Goal: Feedback & Contribution: Submit feedback/report problem

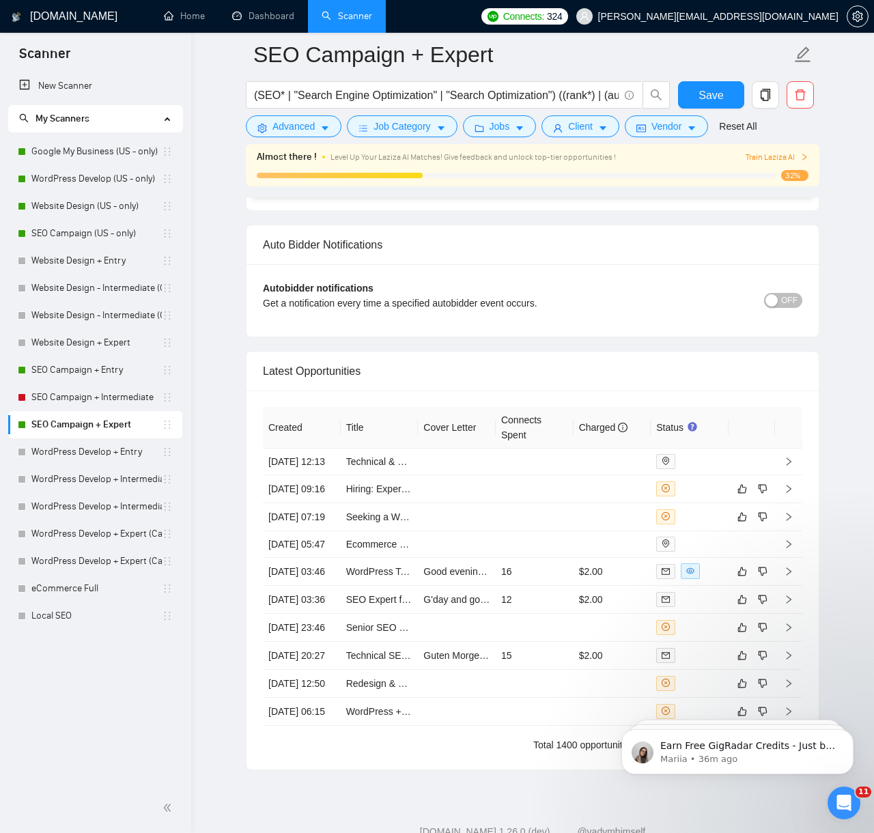
scroll to position [3367, 0]
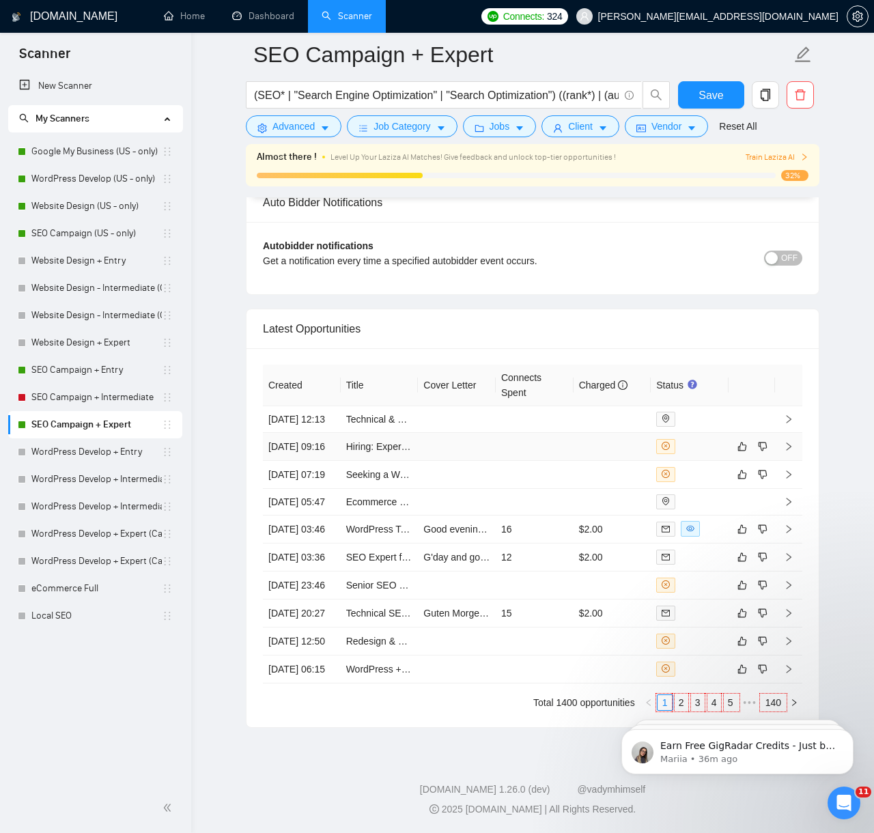
click at [508, 433] on td at bounding box center [535, 447] width 78 height 28
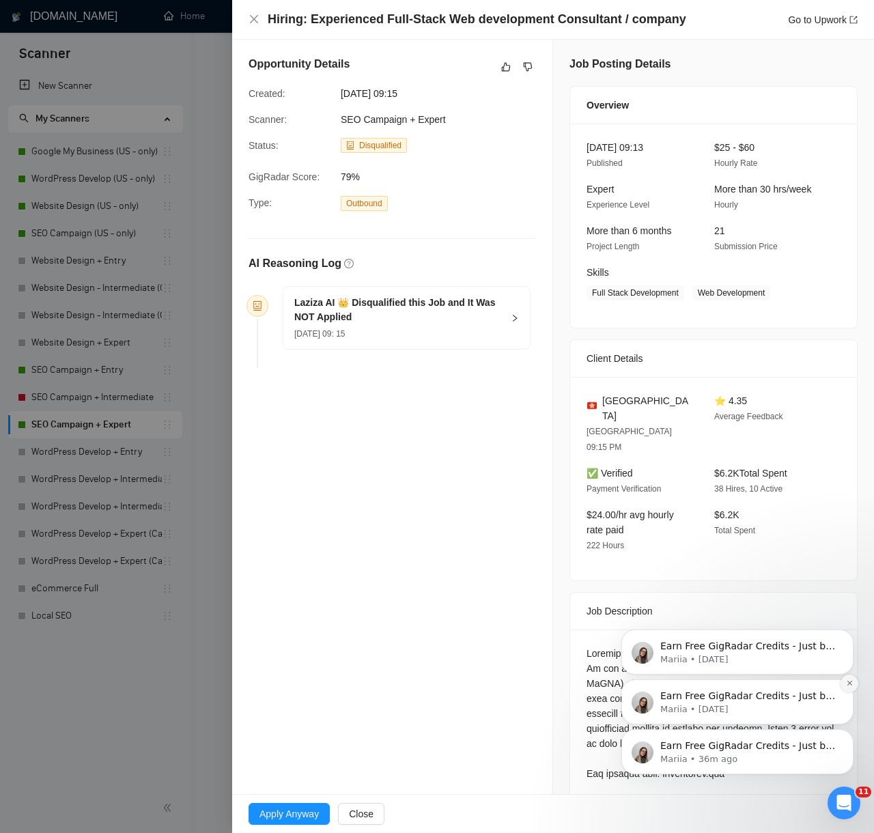
click at [850, 688] on button "Dismiss notification" at bounding box center [850, 684] width 18 height 18
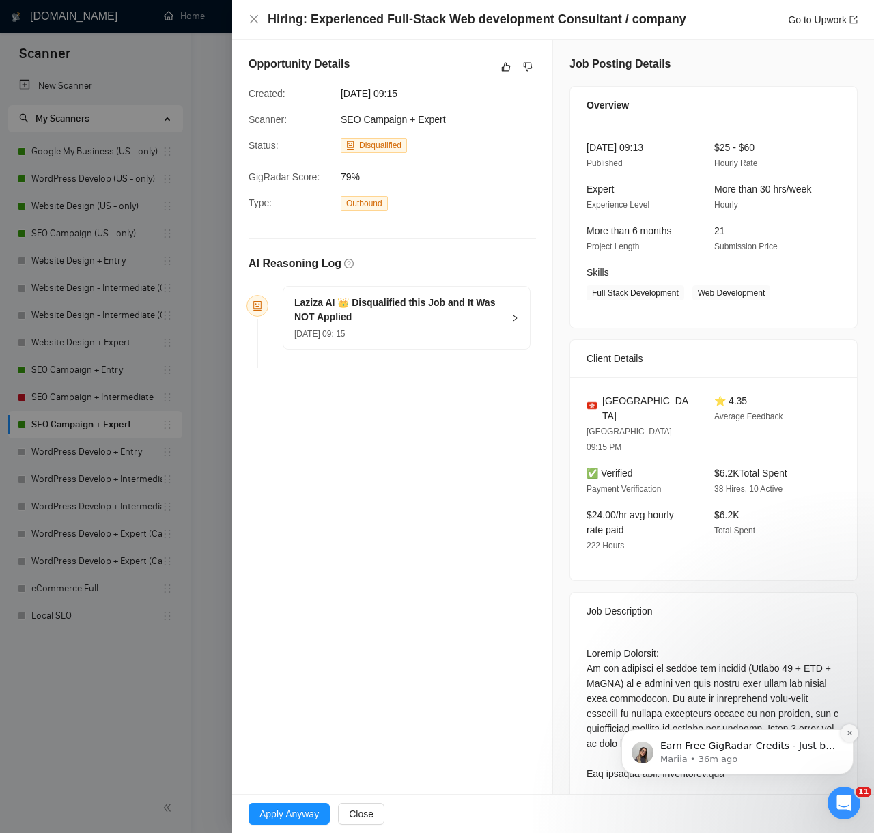
click at [848, 733] on icon "Dismiss notification" at bounding box center [850, 734] width 8 height 8
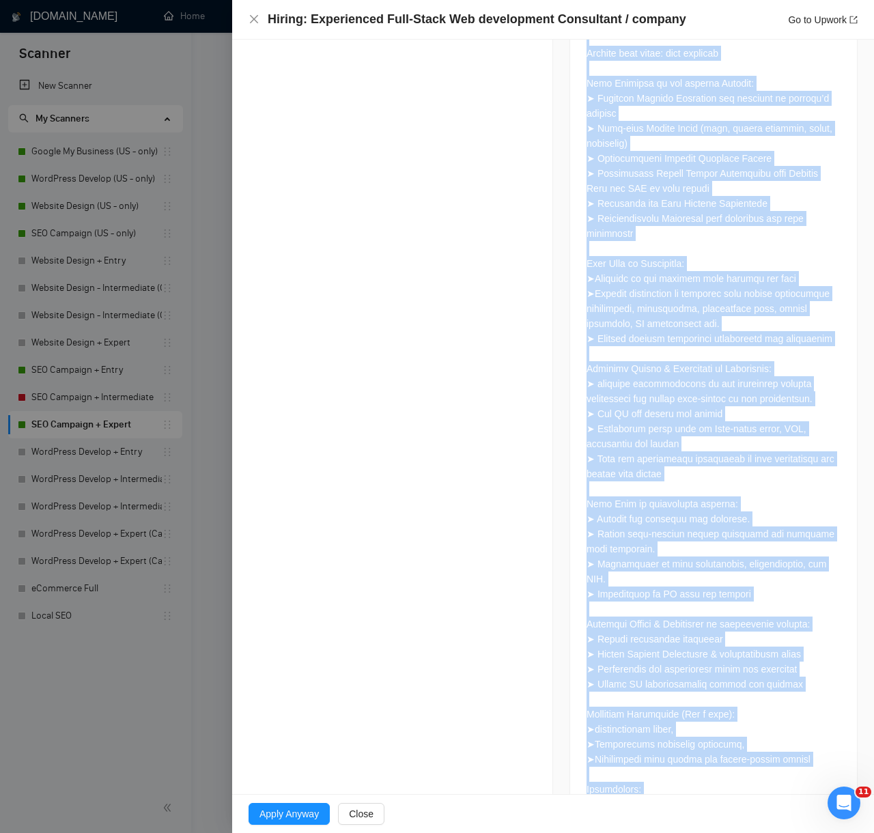
scroll to position [837, 0]
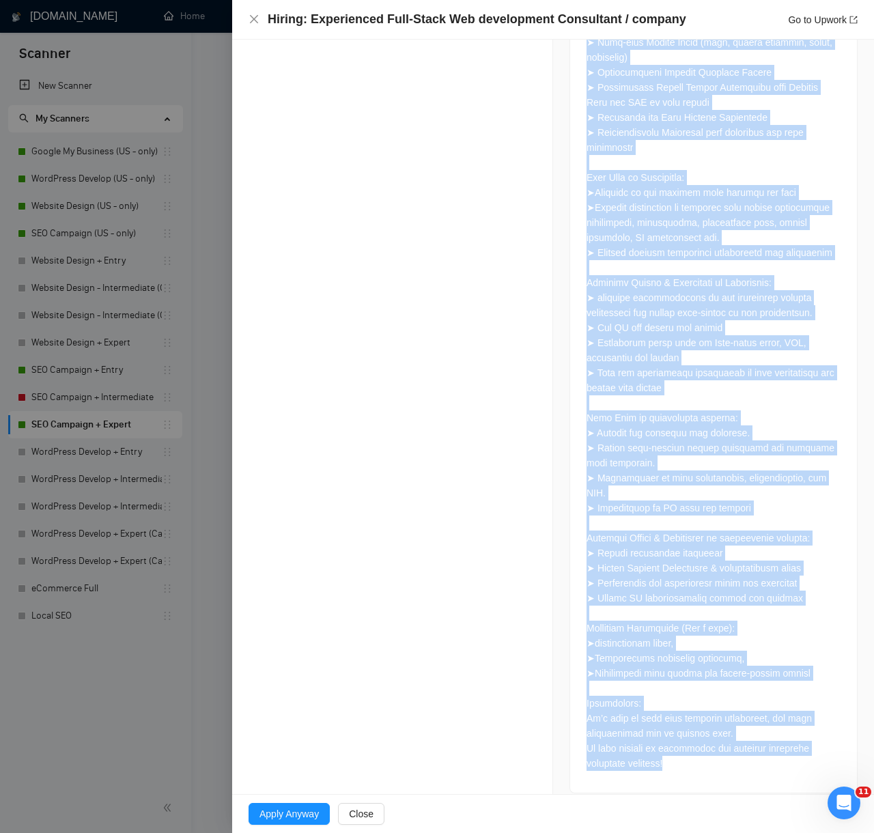
drag, startPoint x: 248, startPoint y: 265, endPoint x: 797, endPoint y: 827, distance: 785.5
click at [797, 827] on div "Hiring: Experienced Full-Stack Web development Consultant / company Go to Upwor…" at bounding box center [553, 416] width 642 height 833
copy div "LO Ipsumdolo Sit Ametco AD 👑 Elitseddoeiu temp Inc utl Et Dol MAG Aliquae 86 Ad…"
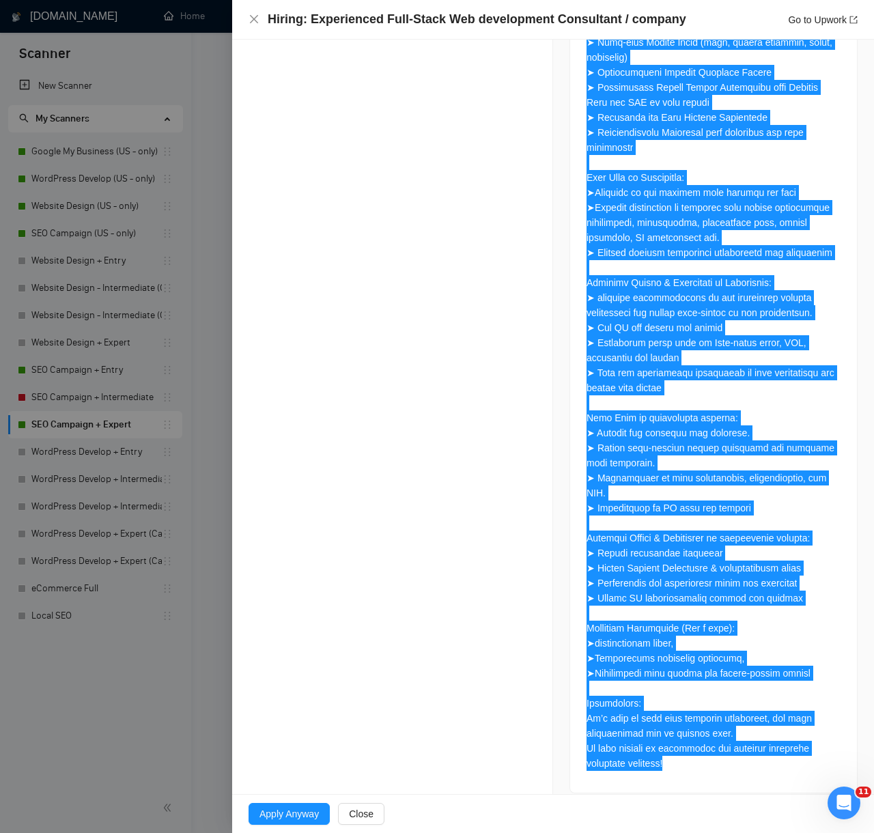
scroll to position [0, 0]
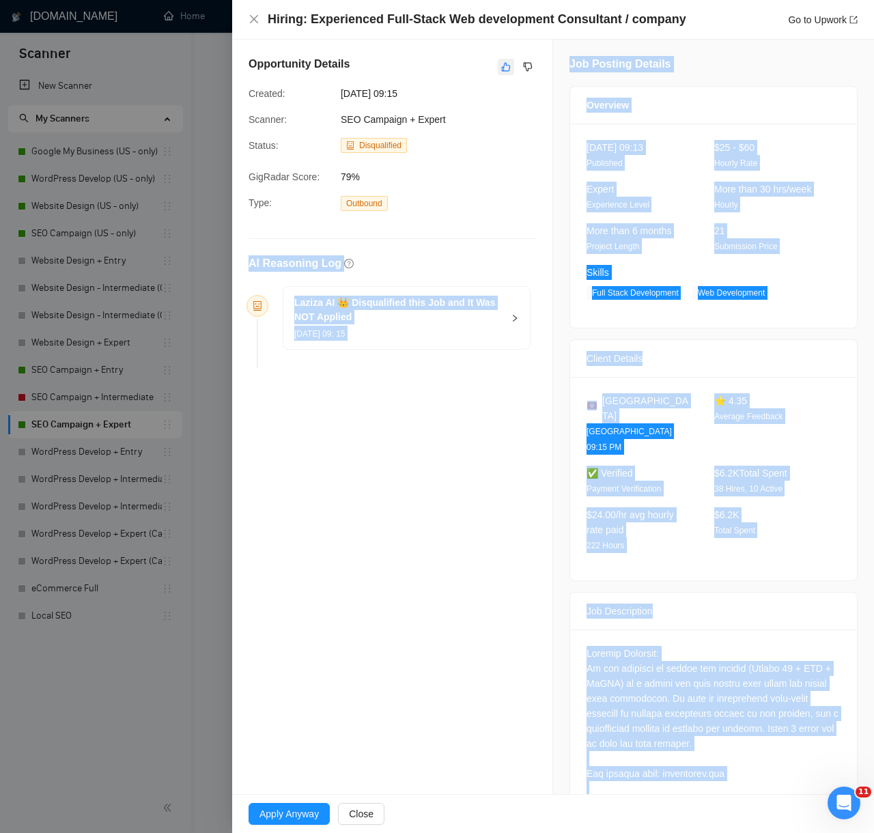
click at [510, 69] on icon "like" at bounding box center [506, 66] width 10 height 11
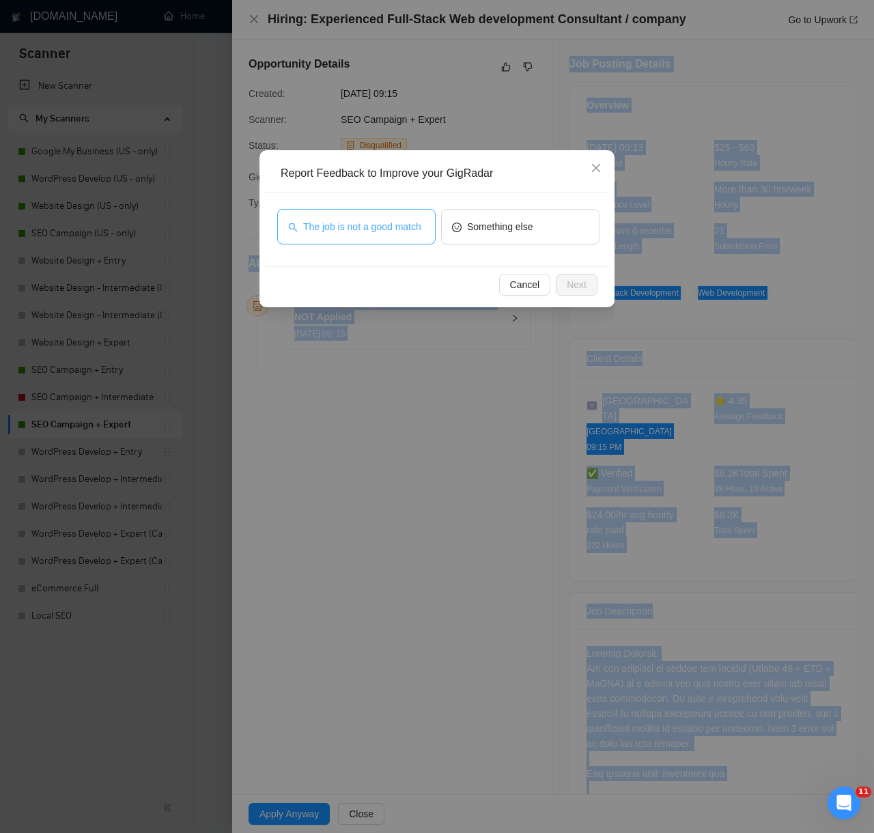
click at [397, 221] on span "The job is not a good match" at bounding box center [362, 226] width 118 height 15
click at [573, 277] on span "Next" at bounding box center [577, 284] width 20 height 15
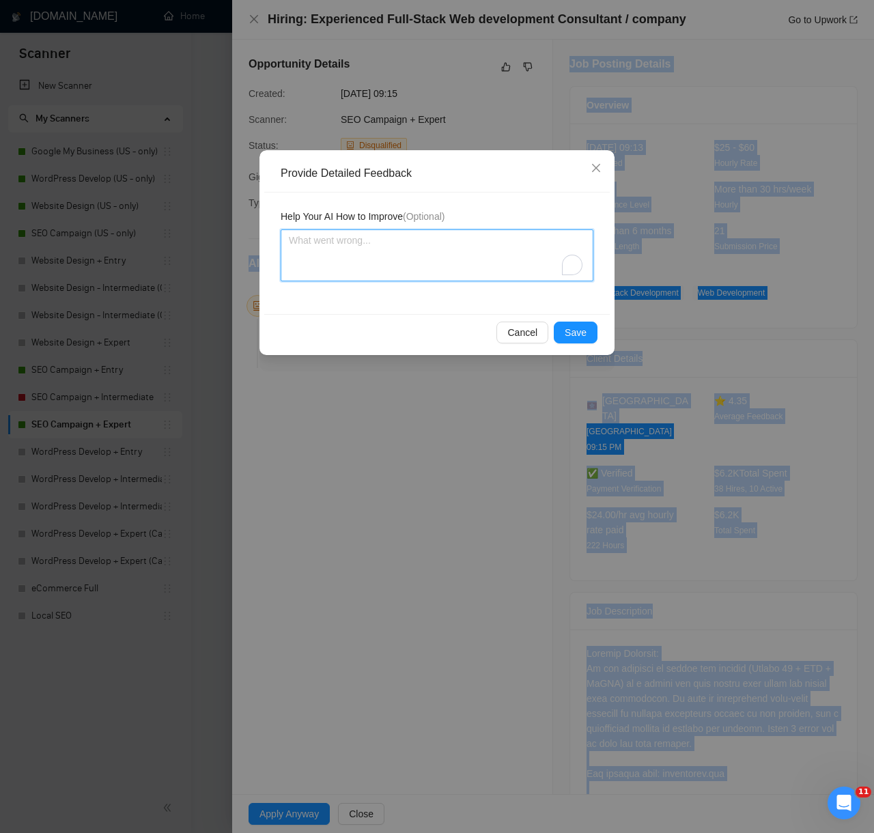
click at [501, 247] on textarea "To enrich screen reader interactions, please activate Accessibility in Grammarl…" at bounding box center [437, 256] width 313 height 52
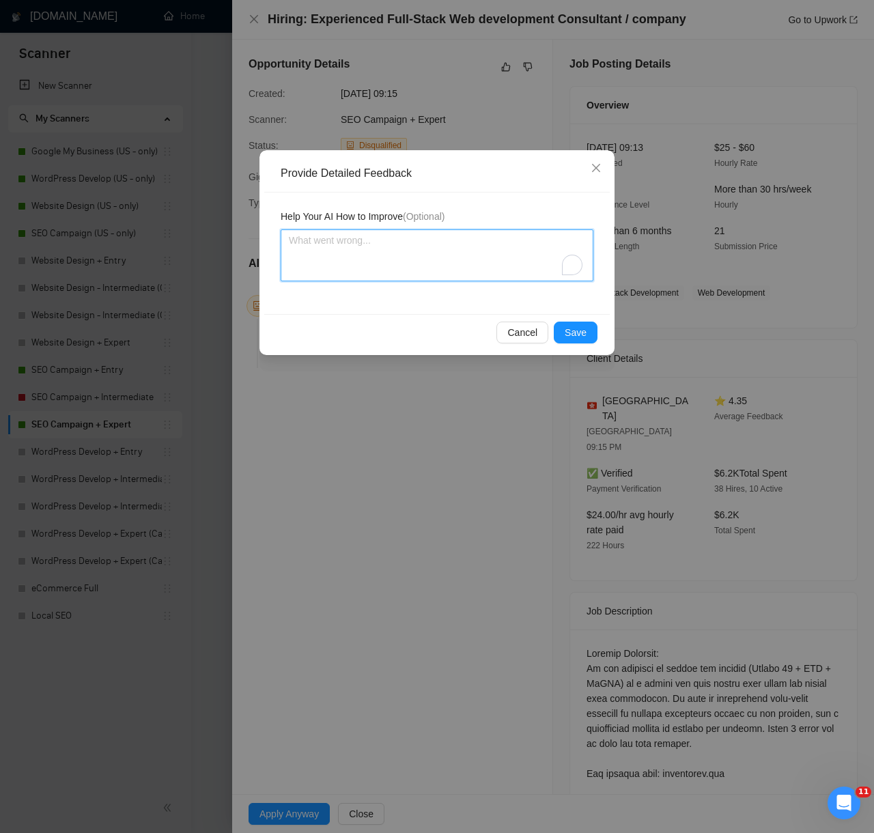
paste textarea "Decision: Correctly Disqualified. Reason: The client is seeking a full-stack en…"
type textarea "Decision: Correctly Disqualified. Reason: The client is seeking a full-stack en…"
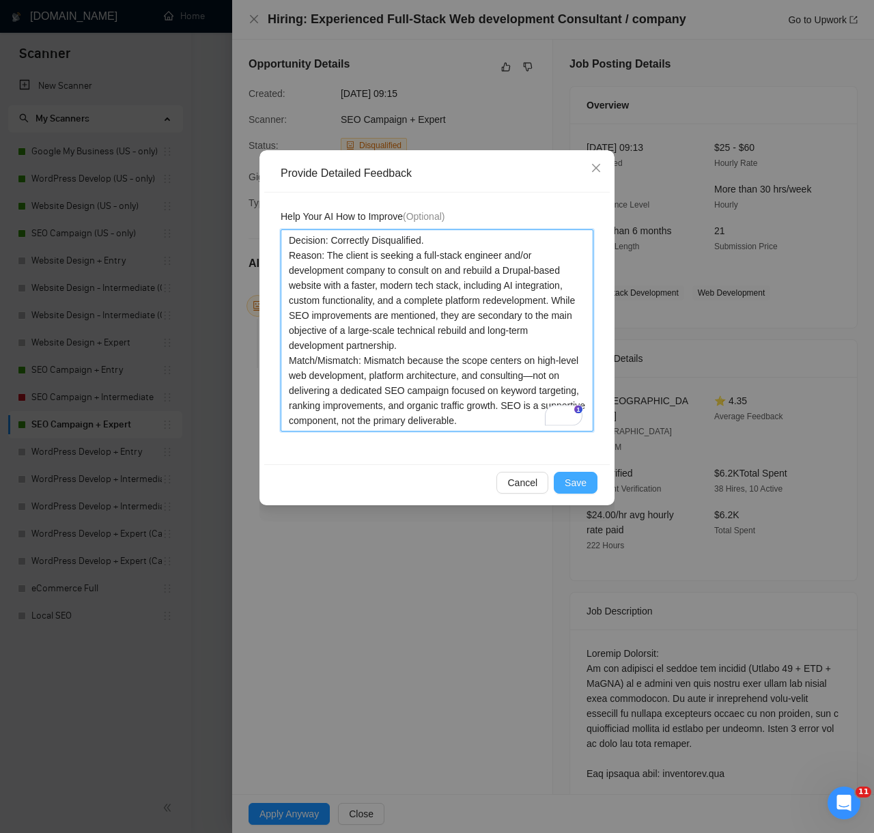
type textarea "Decision: Correctly Disqualified. Reason: The client is seeking a full-stack en…"
click at [581, 474] on button "Save" at bounding box center [576, 483] width 44 height 22
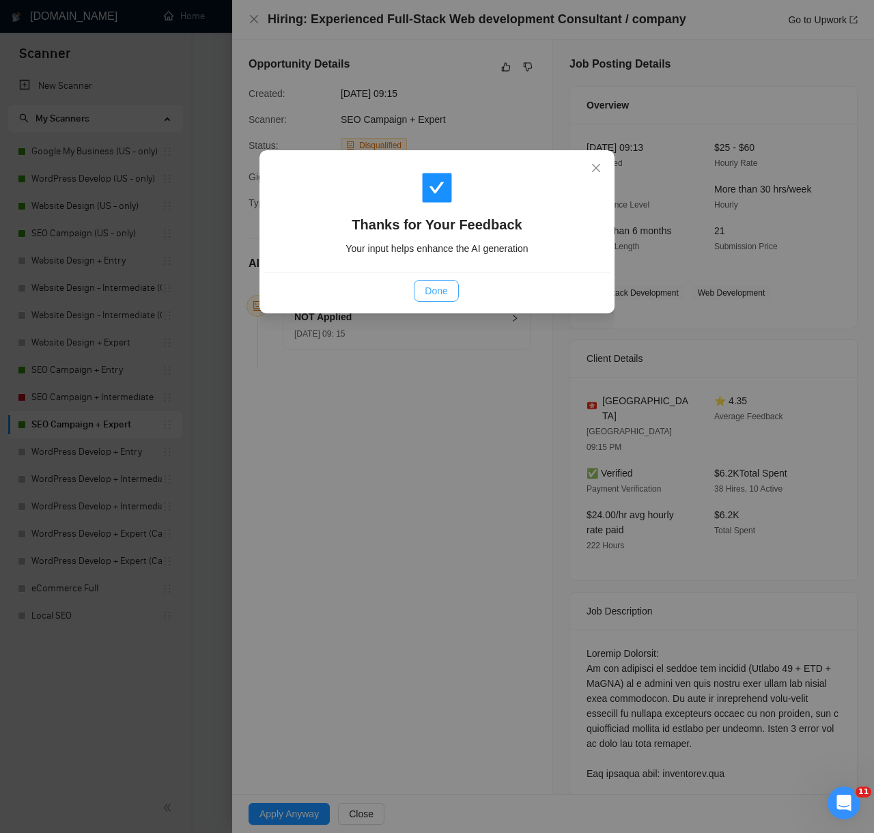
click at [428, 294] on span "Done" at bounding box center [436, 291] width 23 height 15
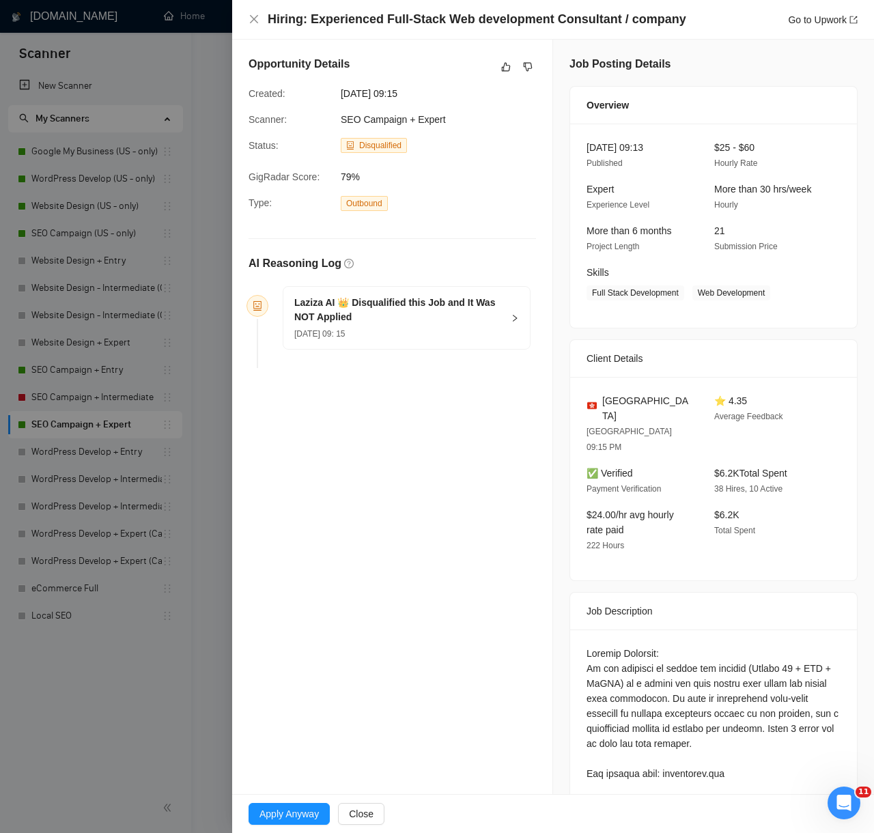
click at [90, 735] on div at bounding box center [437, 416] width 874 height 833
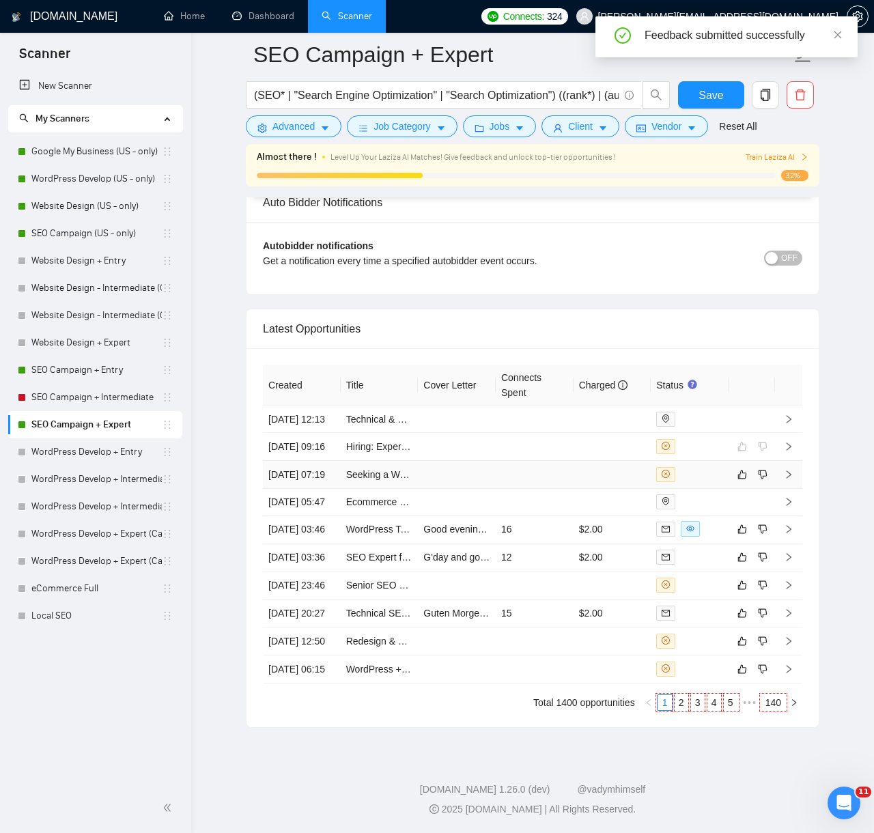
click at [489, 461] on td at bounding box center [457, 475] width 78 height 28
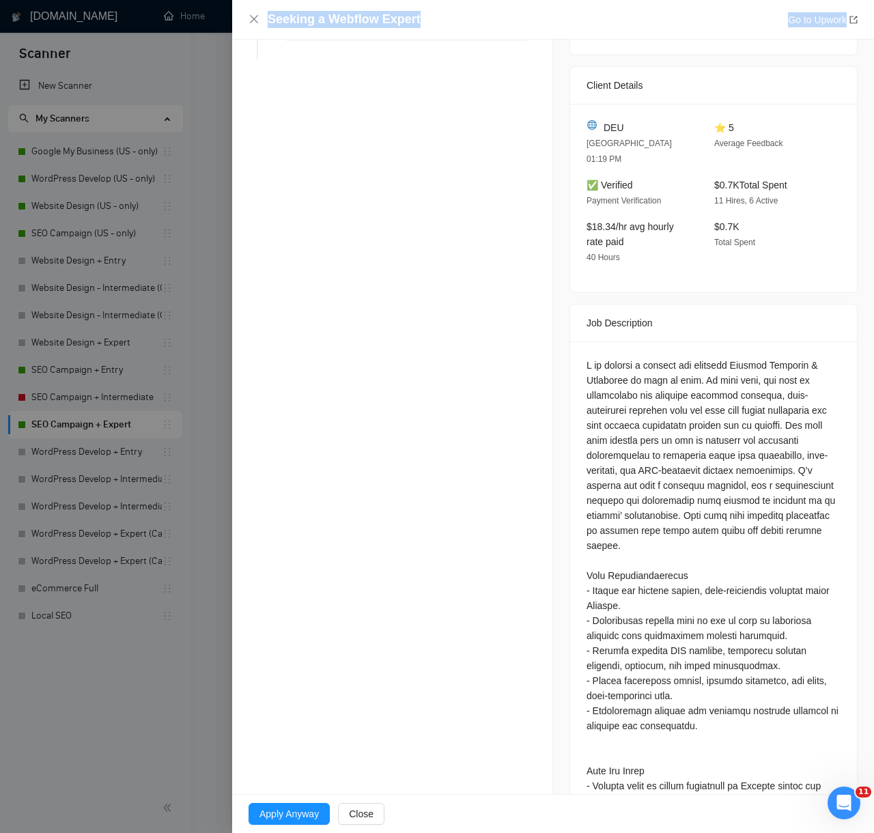
scroll to position [452, 0]
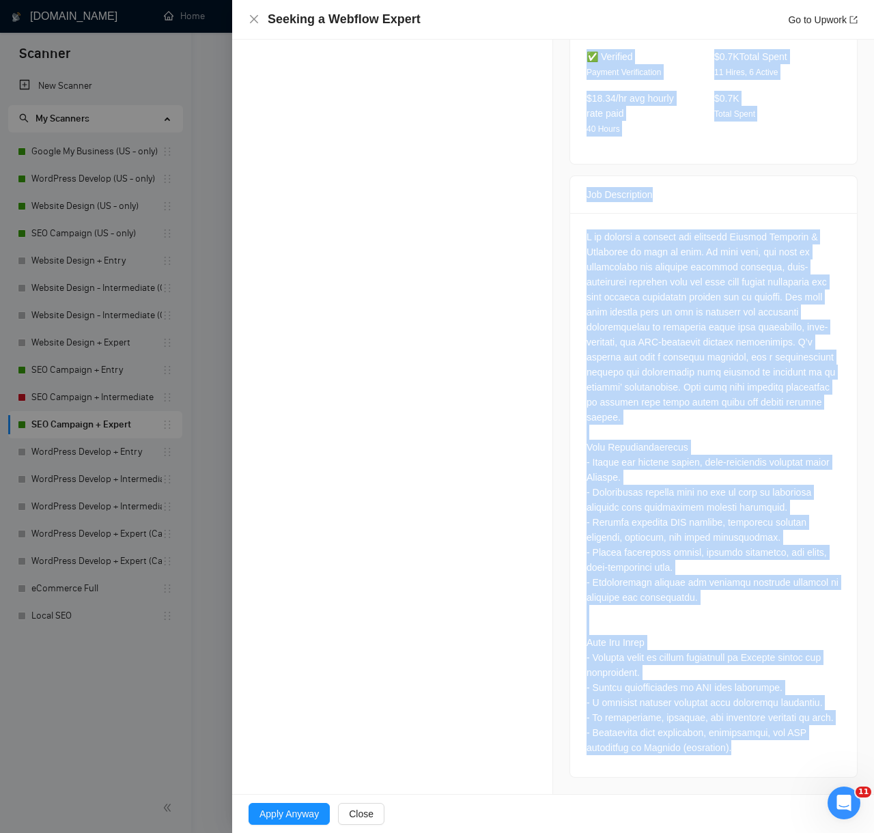
drag, startPoint x: 245, startPoint y: 260, endPoint x: 764, endPoint y: 760, distance: 721.4
click at [764, 760] on div "Opportunity Details Created: [DATE] 07:19 Scanner: SEO Campaign + Expert Status…" at bounding box center [553, 198] width 642 height 1192
copy div "LO Ipsumdolo Sit Ametco AD 👑 Elitseddoeiu temp Inc utl Et Dol MAG Aliquae 75 Ad…"
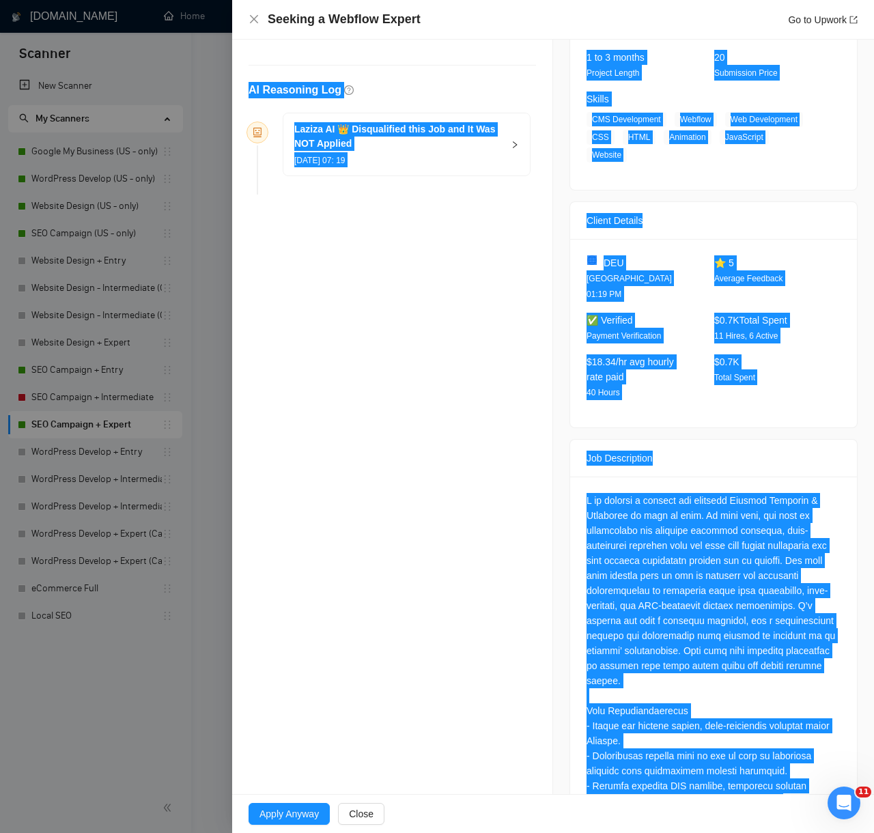
scroll to position [0, 0]
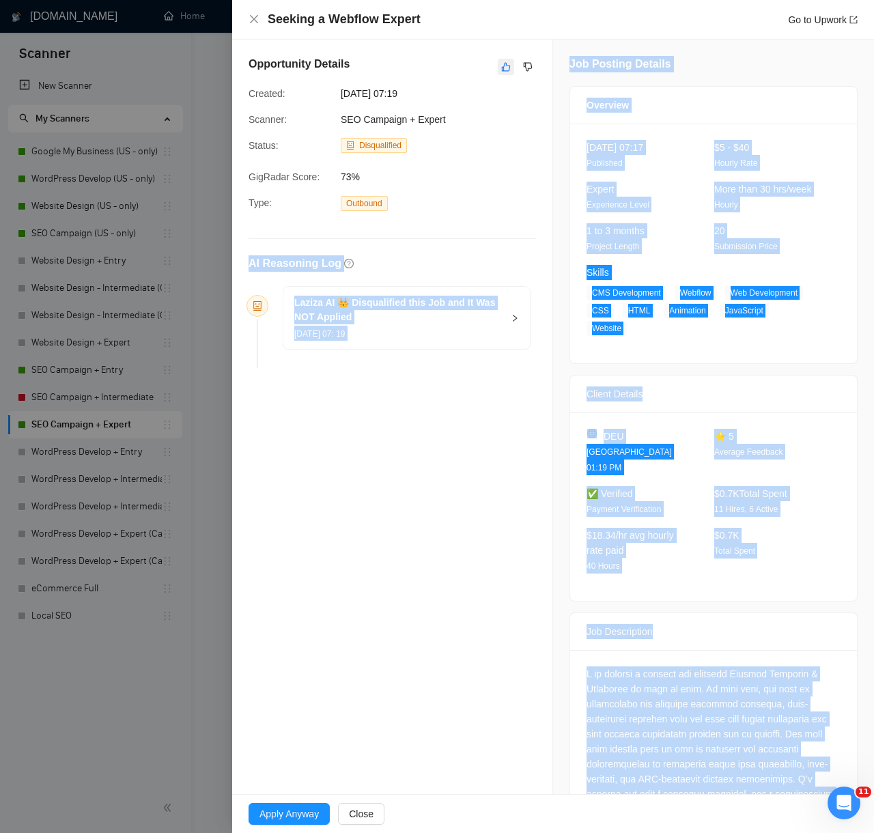
click at [508, 73] on button "button" at bounding box center [506, 67] width 16 height 16
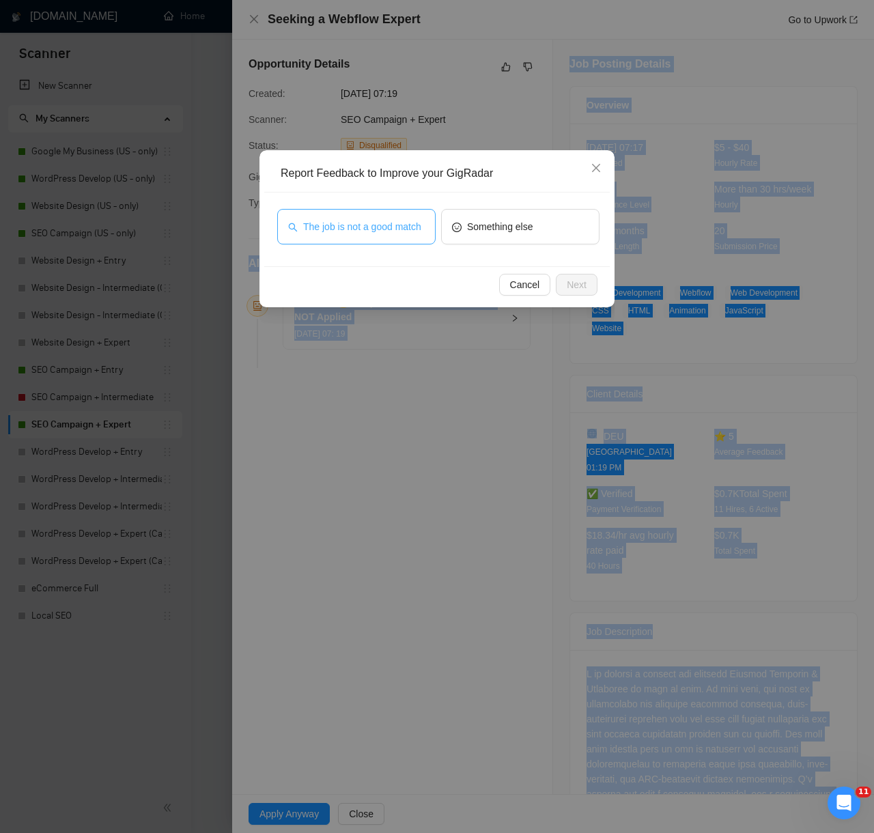
click at [380, 223] on span "The job is not a good match" at bounding box center [362, 226] width 118 height 15
click at [588, 289] on button "Next" at bounding box center [577, 285] width 42 height 22
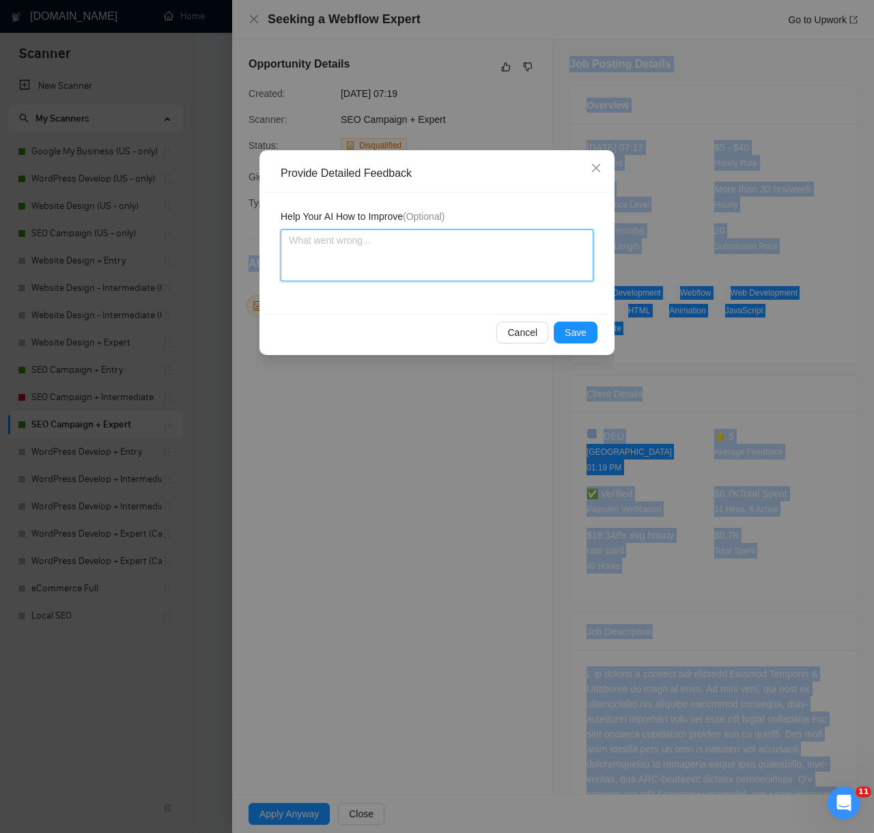
click at [473, 249] on textarea at bounding box center [437, 256] width 313 height 52
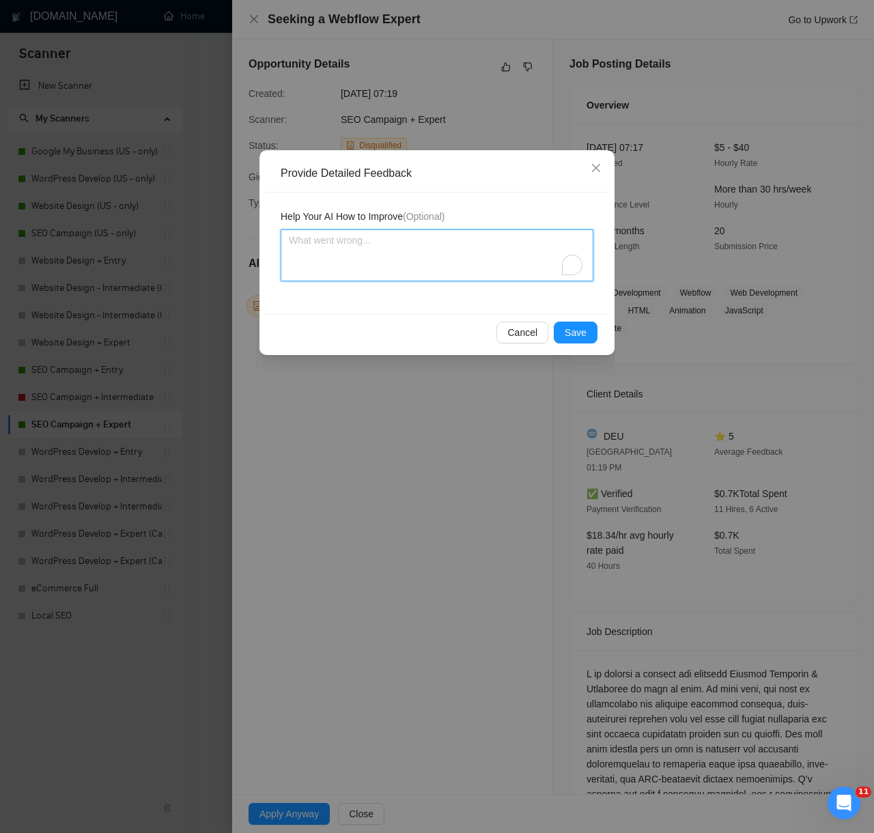
paste textarea "Decision: Correctly Disqualified. Reason: The client is seeking a Webflow desig…"
type textarea "Decision: Correctly Disqualified. Reason: The client is seeking a Webflow desig…"
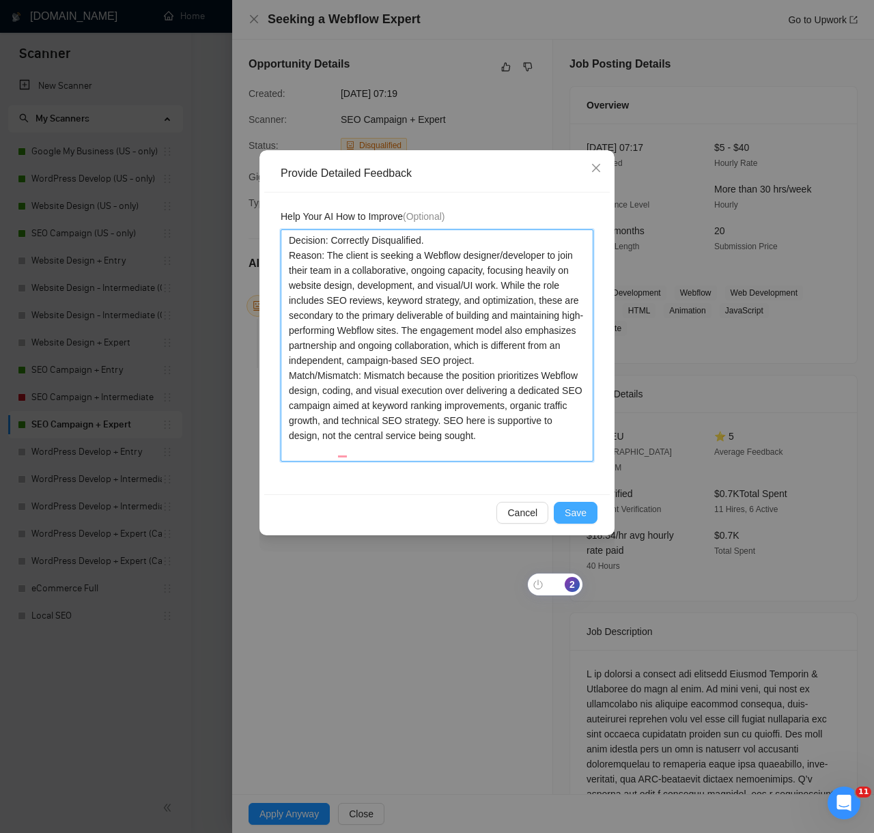
type textarea "Decision: Correctly Disqualified. Reason: The client is seeking a Webflow desig…"
click at [581, 512] on span "Save" at bounding box center [576, 513] width 22 height 15
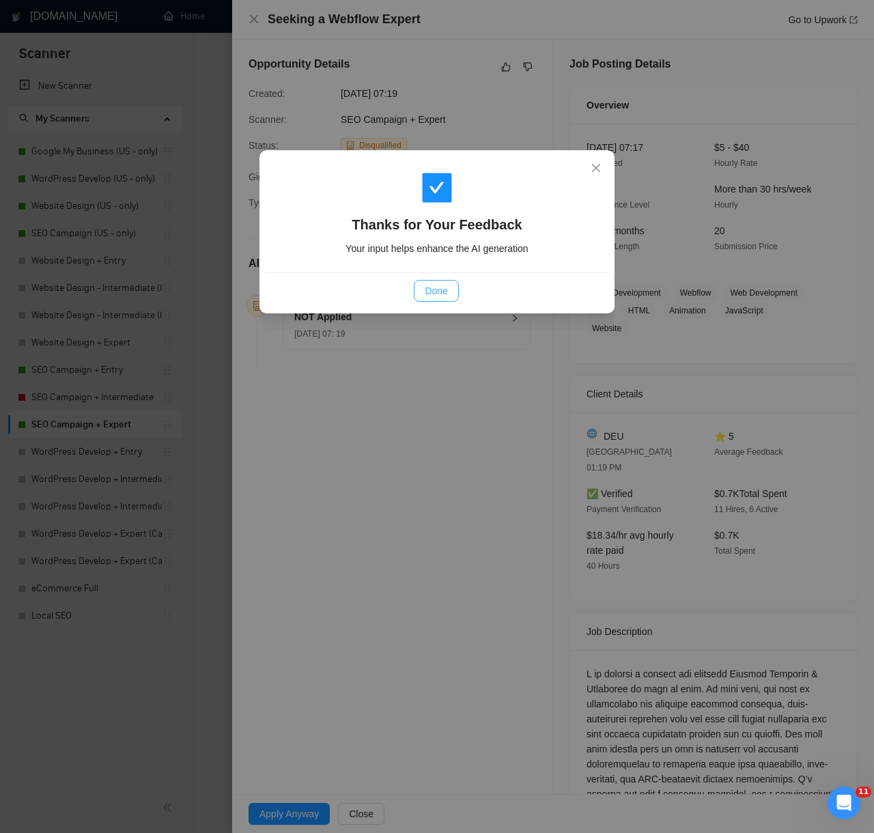
click at [443, 284] on span "Done" at bounding box center [436, 291] width 23 height 15
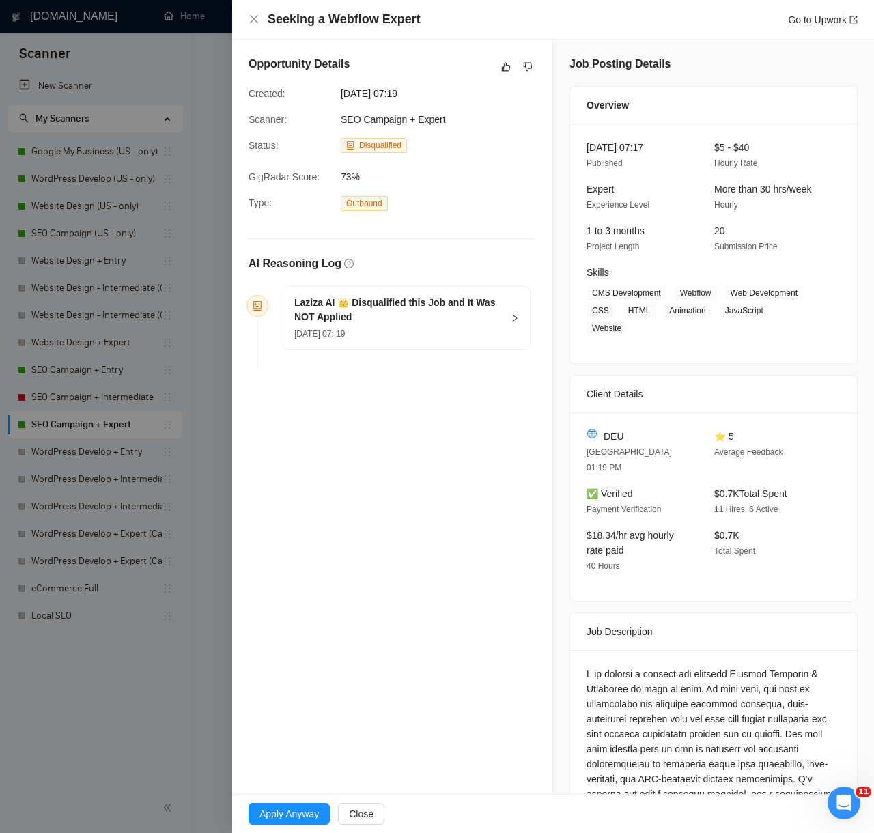
click at [152, 612] on div at bounding box center [437, 416] width 874 height 833
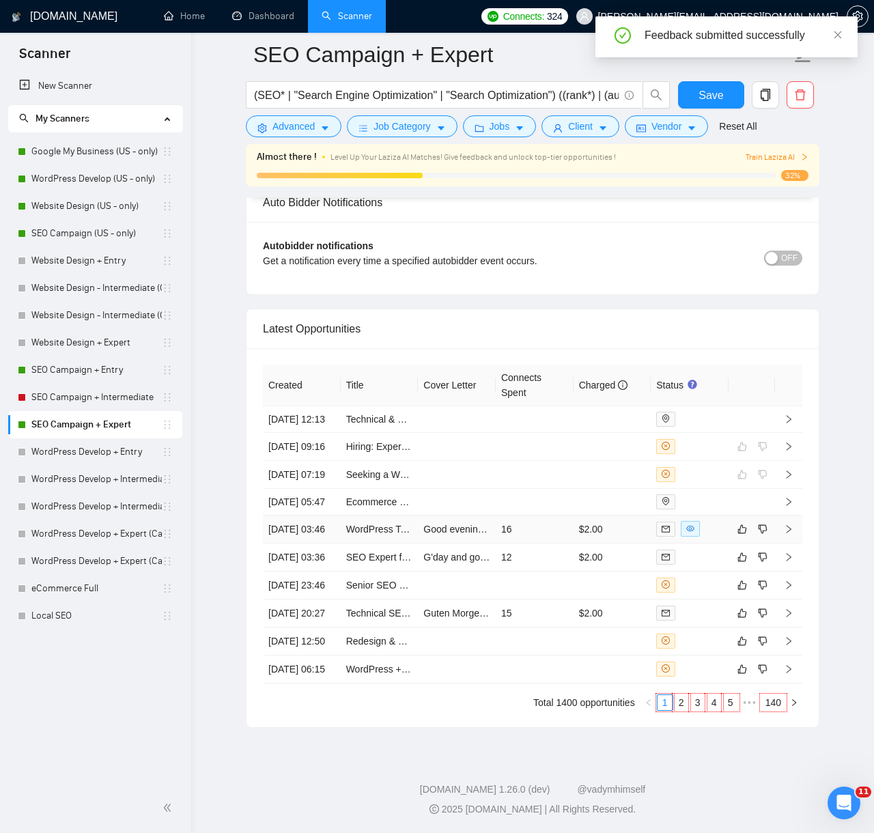
click at [611, 516] on td "$2.00" at bounding box center [613, 530] width 78 height 28
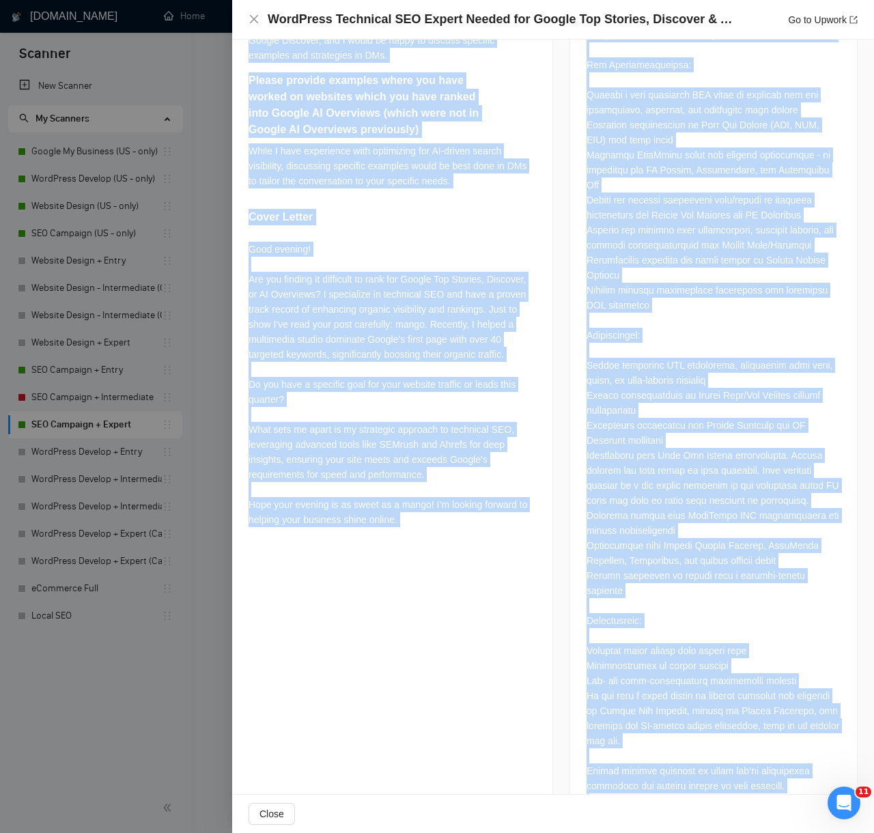
scroll to position [952, 0]
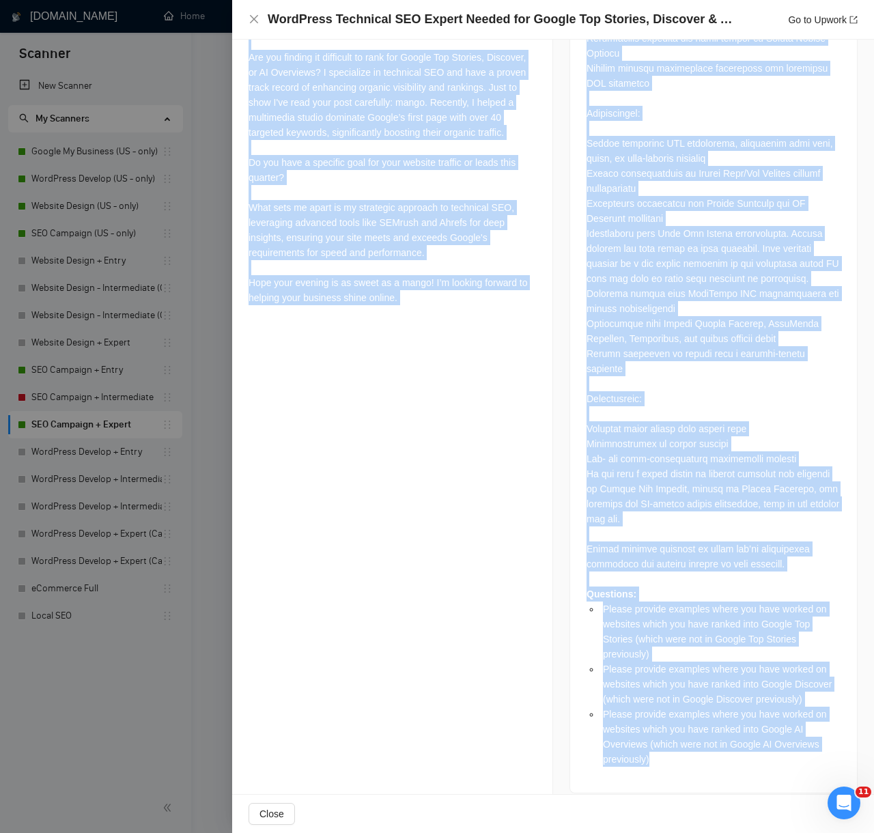
drag, startPoint x: 248, startPoint y: 406, endPoint x: 667, endPoint y: 811, distance: 582.7
click at [667, 811] on div "WordPress Technical SEO Expert Needed for Google Top Stories, Discover & AI Ove…" at bounding box center [553, 416] width 642 height 833
copy div "LO Ipsumdolo Sit Ametco AD 👑 Elitseddo eius Tem inc Ut Lab Etdolor 42 Mag, 9610…"
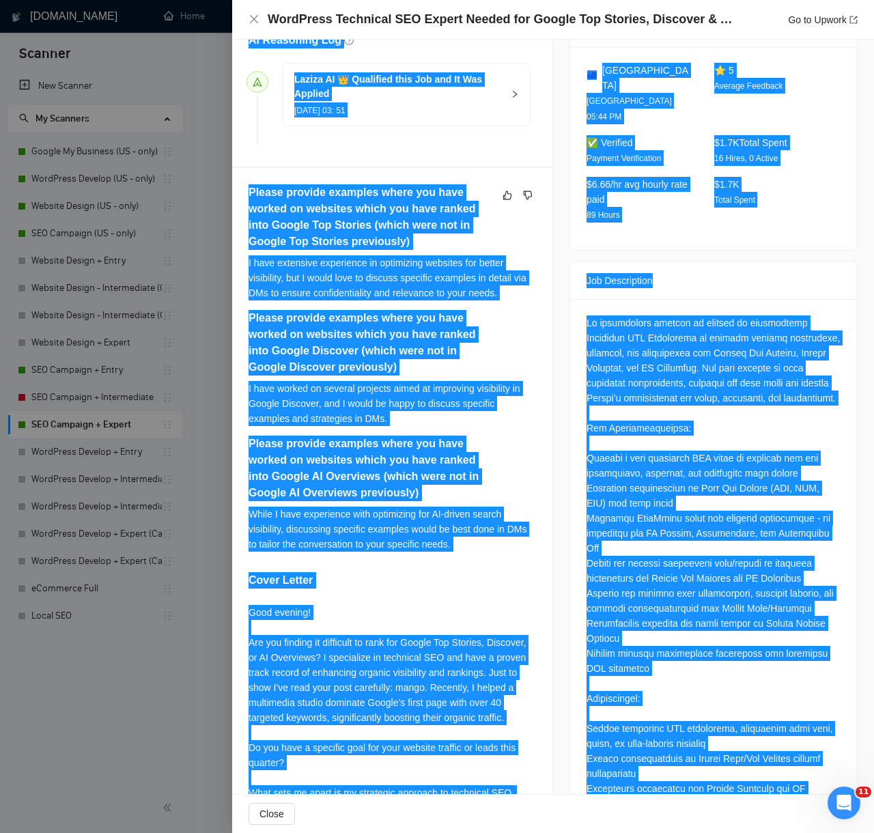
scroll to position [0, 0]
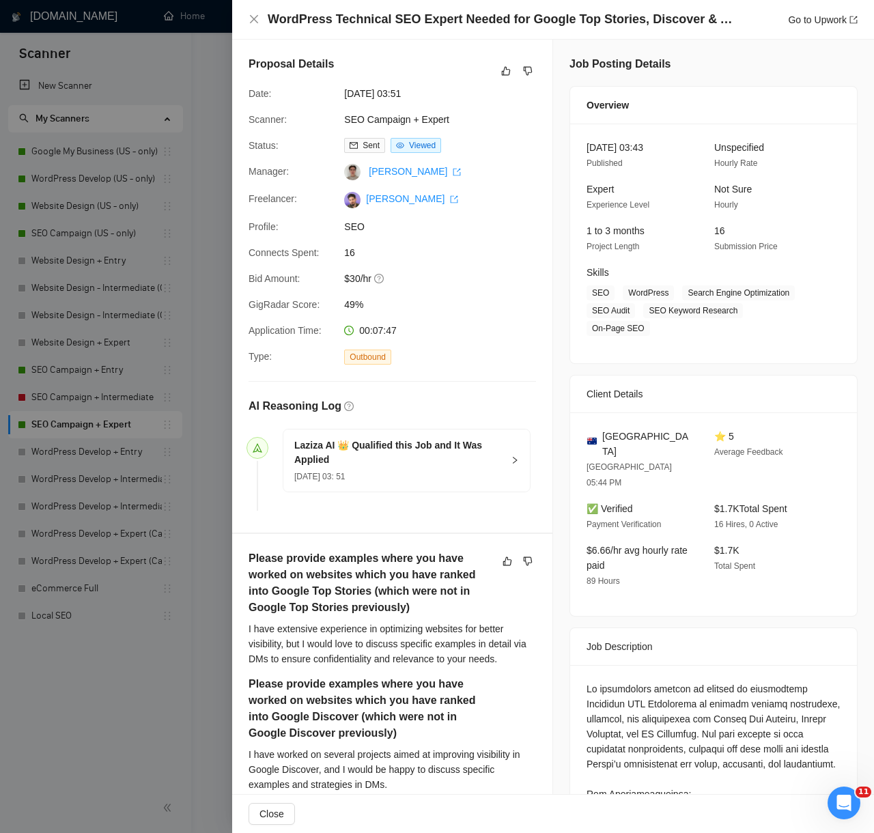
click at [676, 501] on div "✅ Verified Payment Verification" at bounding box center [639, 516] width 117 height 31
click at [502, 71] on icon "like" at bounding box center [506, 71] width 9 height 9
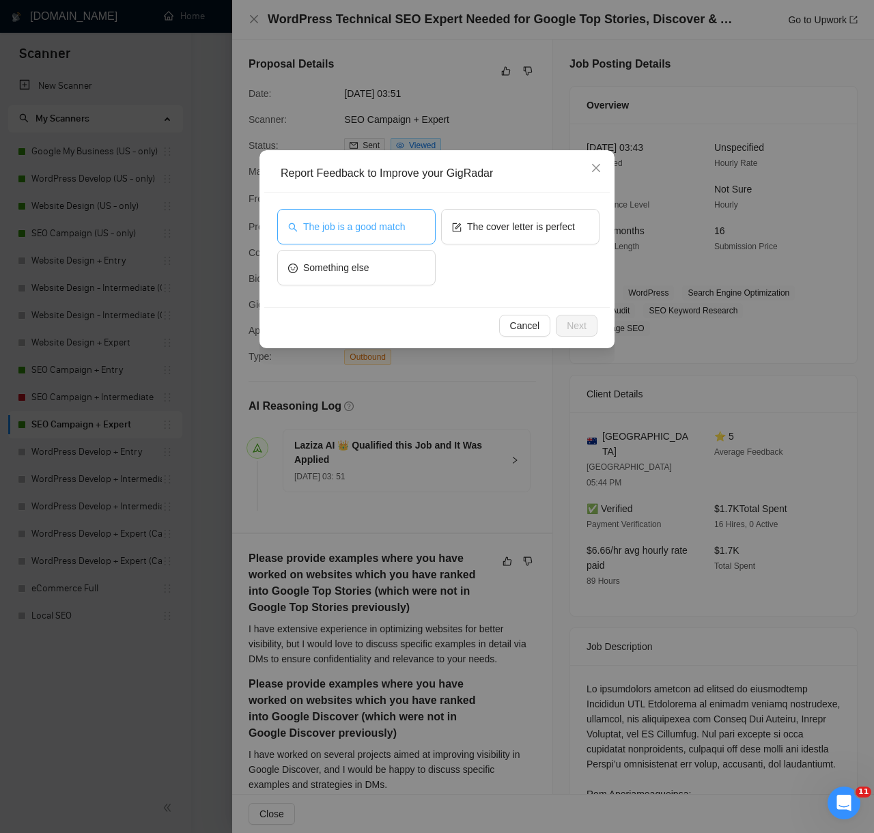
click at [370, 236] on button "The job is a good match" at bounding box center [356, 227] width 158 height 36
click at [572, 320] on span "Next" at bounding box center [577, 325] width 20 height 15
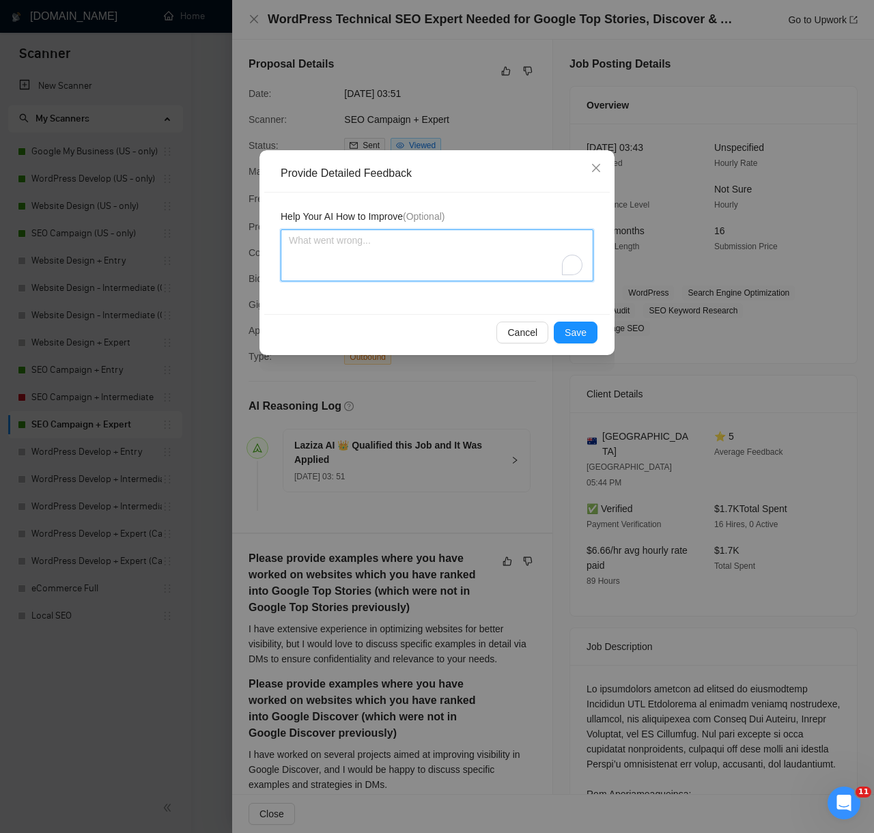
click at [500, 253] on textarea "To enrich screen reader interactions, please activate Accessibility in Grammarl…" at bounding box center [437, 256] width 313 height 52
paste textarea "Decision: Correctly Qualified. Reason: The client is seeking a technical SEO sp…"
type textarea "Decision: Correctly Qualified. Reason: The client is seeking a technical SEO sp…"
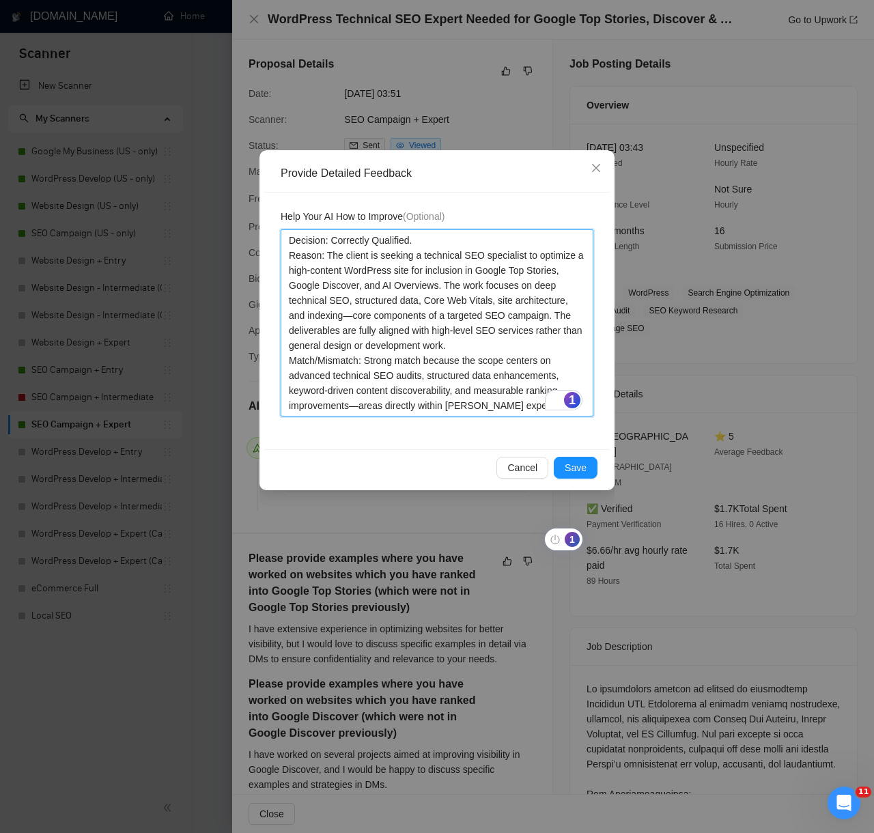
type textarea "Decision: Correctly Qualified. Reason: The client is seeking a technical SEO sp…"
click at [572, 456] on div "Cancel Save" at bounding box center [437, 468] width 346 height 36
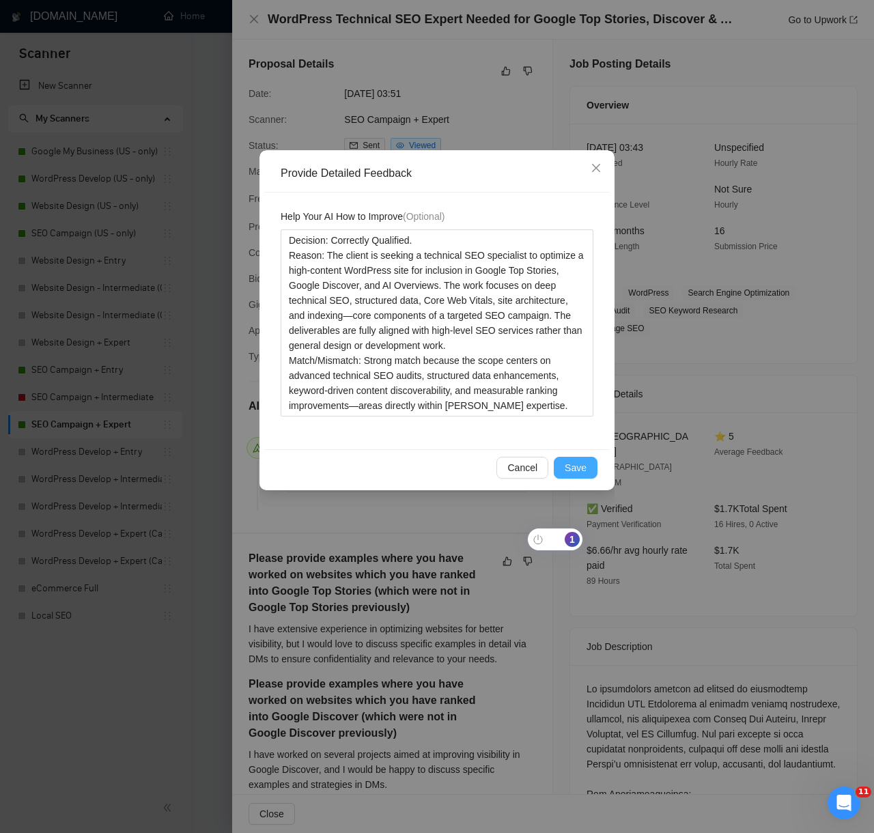
click at [572, 465] on span "Save" at bounding box center [576, 467] width 22 height 15
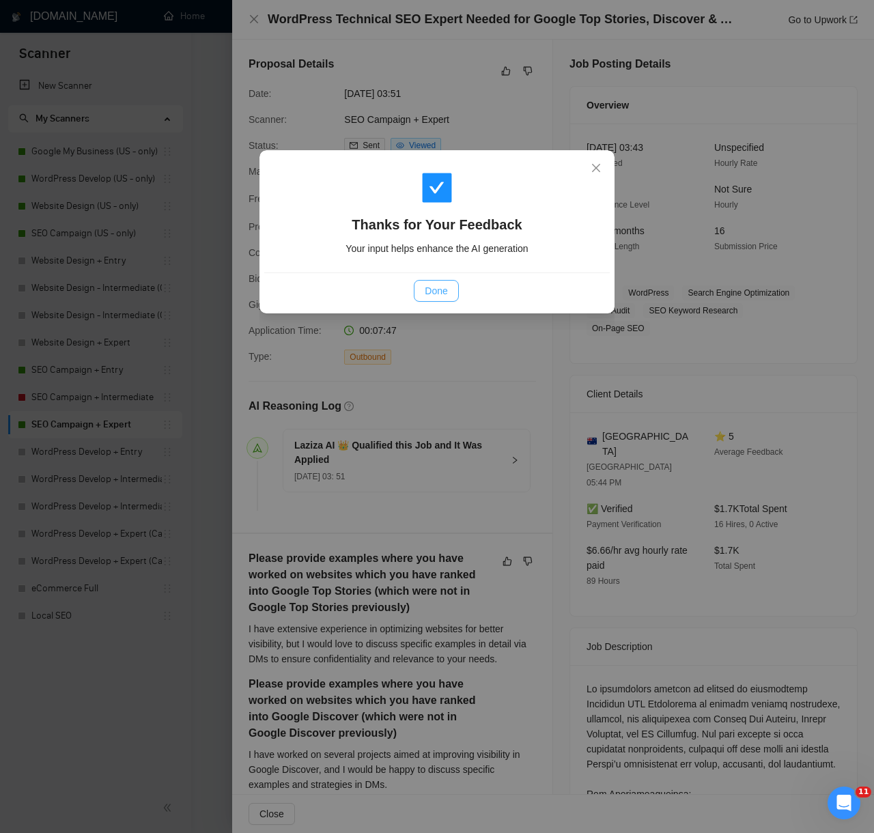
click at [445, 300] on button "Done" at bounding box center [436, 291] width 44 height 22
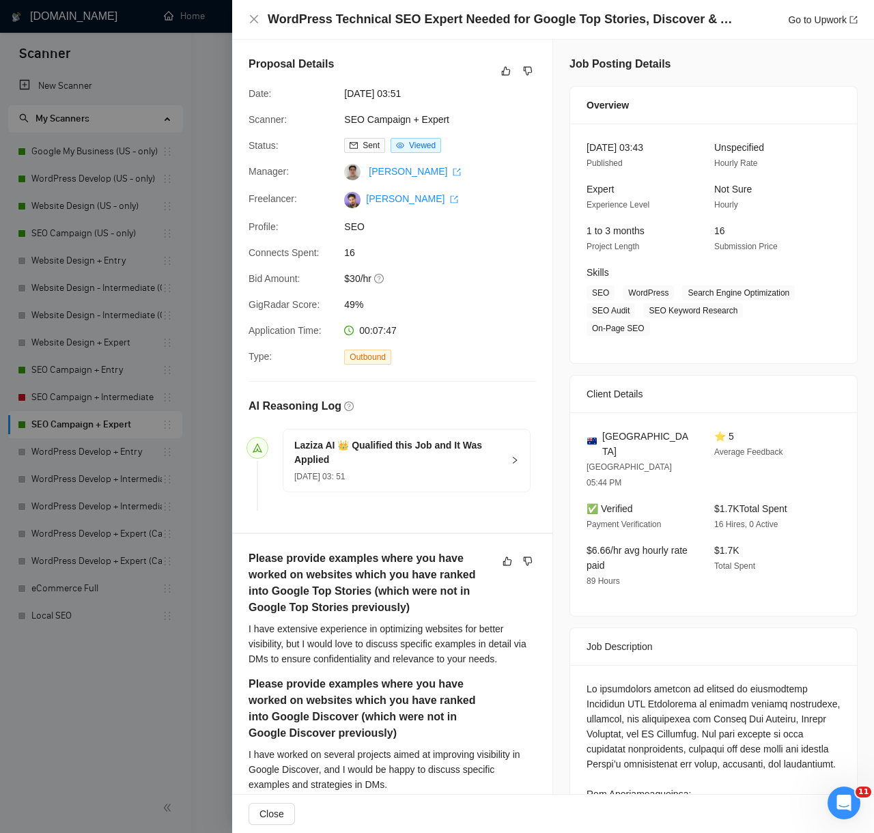
click at [488, 288] on div "Proposal Details Date: [DATE] 03:51 Scanner: SEO Campaign + Expert Status: Sent…" at bounding box center [392, 286] width 320 height 493
click at [44, 632] on div at bounding box center [437, 416] width 874 height 833
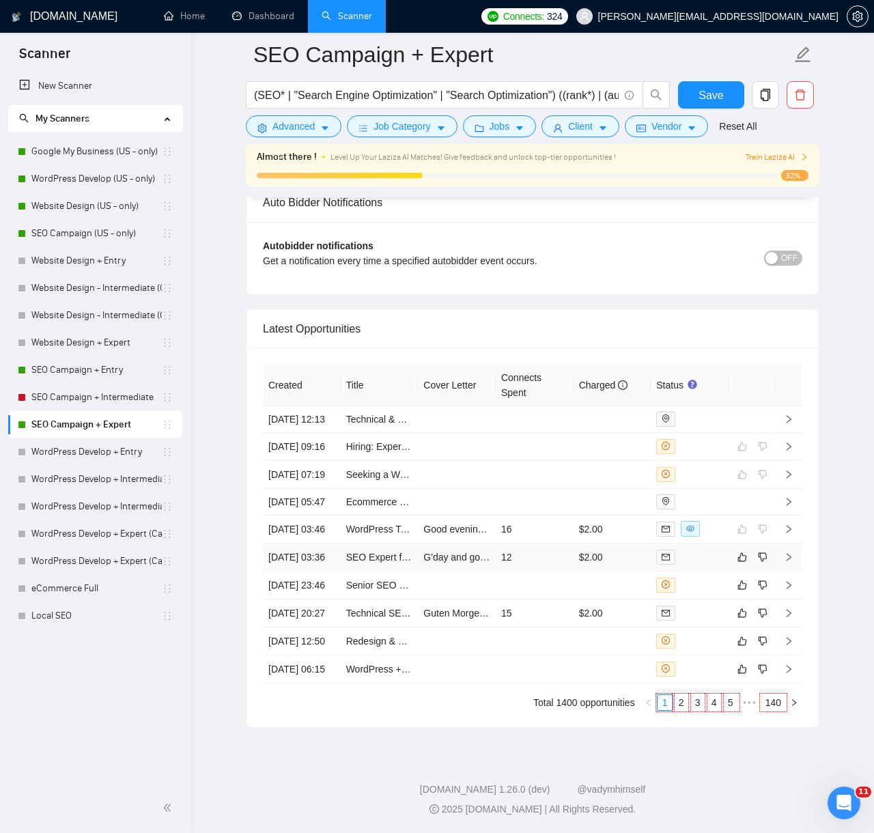
click at [574, 544] on td "$2.00" at bounding box center [613, 558] width 78 height 28
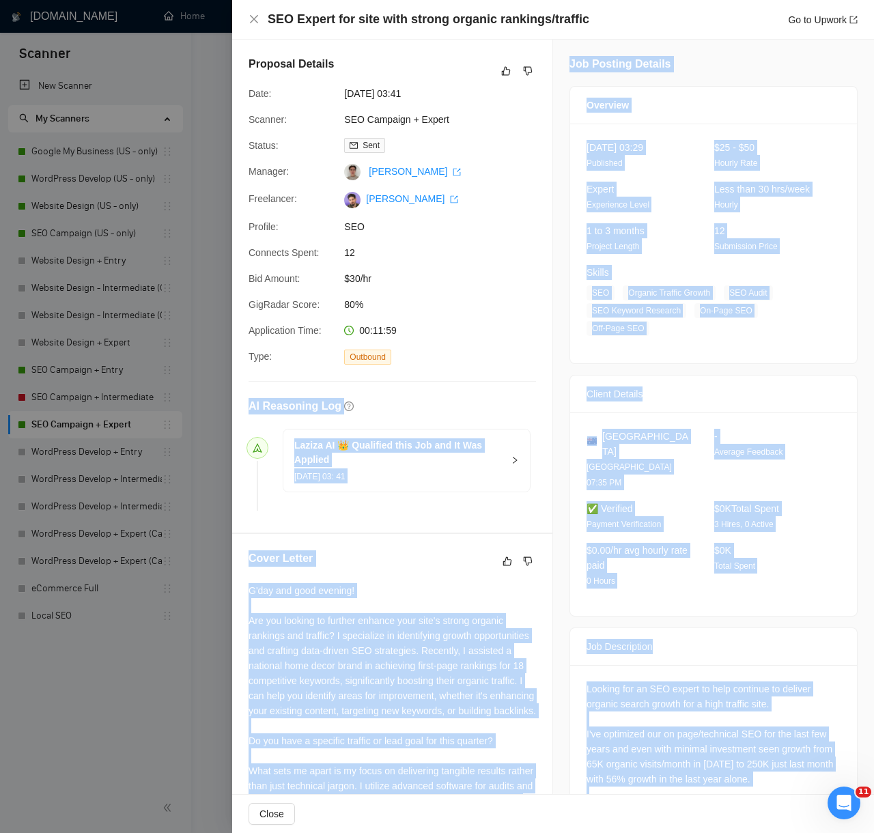
scroll to position [121, 0]
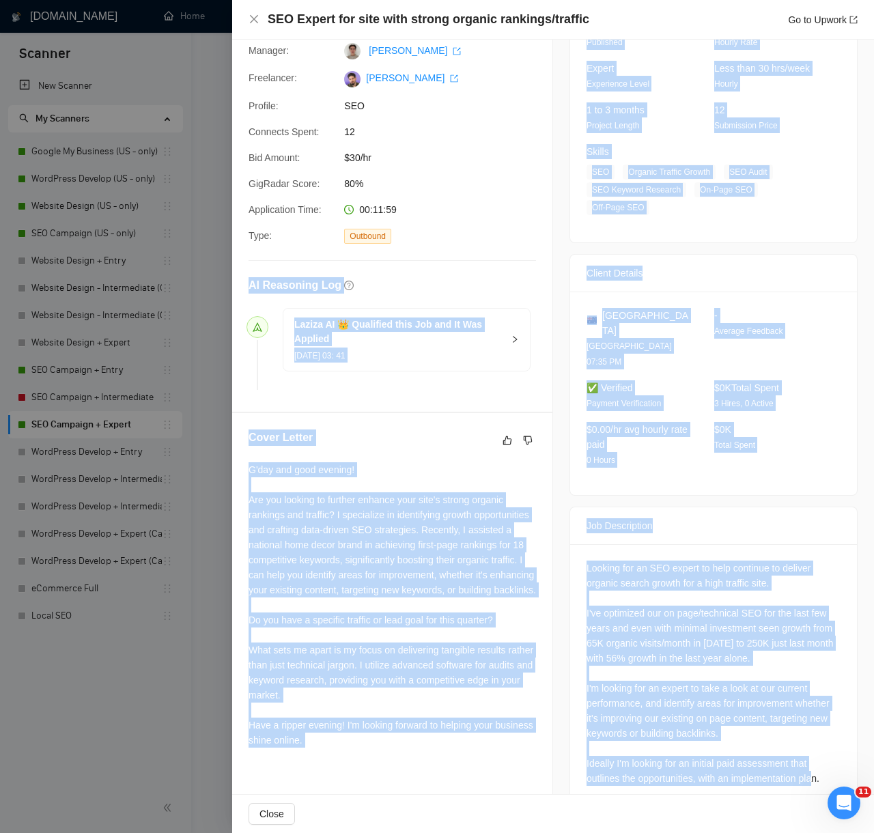
drag, startPoint x: 247, startPoint y: 404, endPoint x: 747, endPoint y: 823, distance: 652.7
click at [747, 823] on div "SEO Expert for site with strong organic rankings/traffic Go to Upwork Proposal …" at bounding box center [553, 416] width 642 height 833
copy div "LO Ipsumdolo Sit Ametco AD 👑 Elitseddo eius Tem inc Ut Lab Etdolor 46 Mag, 0844…"
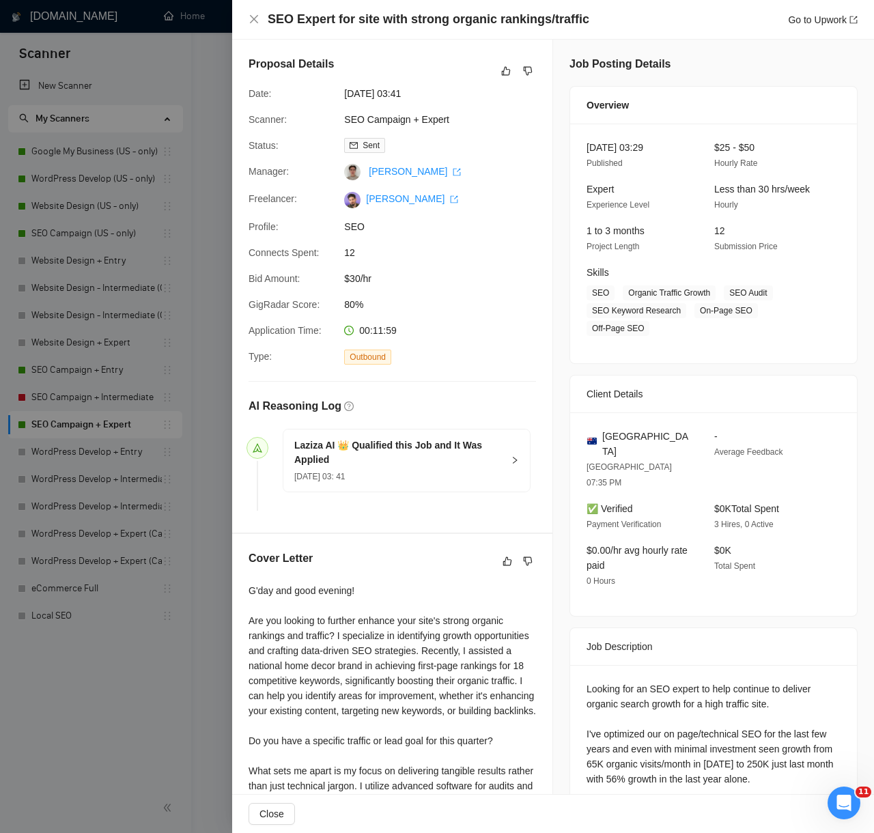
click at [736, 520] on span "3 Hires, 0 Active" at bounding box center [744, 525] width 59 height 10
click at [501, 74] on icon "like" at bounding box center [506, 71] width 10 height 11
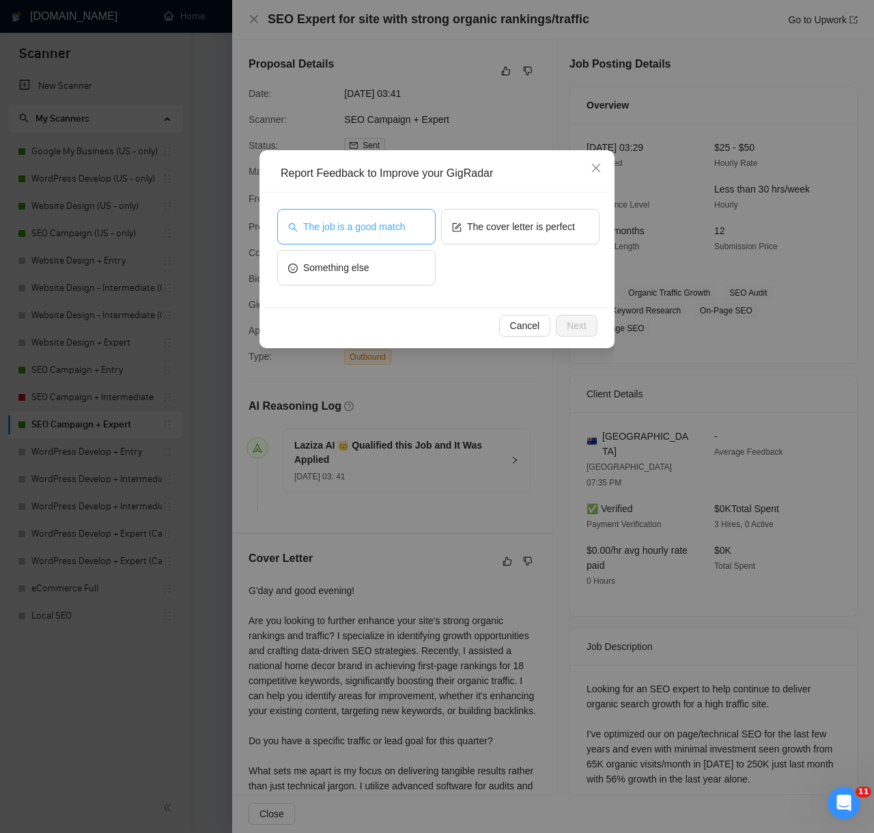
click at [394, 227] on span "The job is a good match" at bounding box center [354, 226] width 102 height 15
click at [592, 329] on button "Next" at bounding box center [577, 326] width 42 height 22
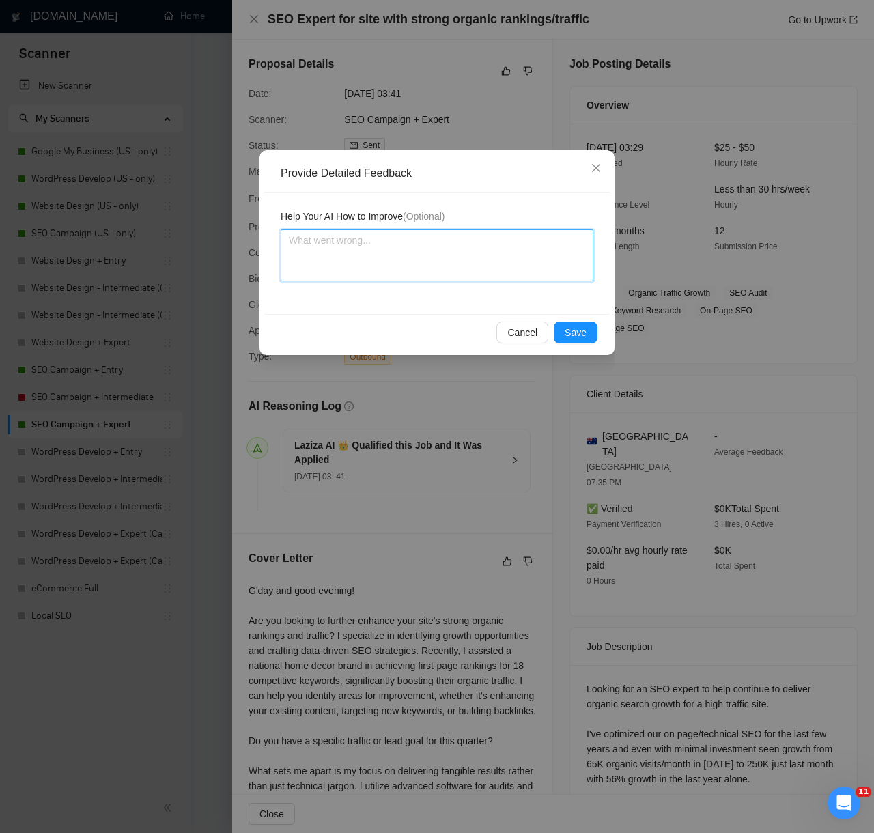
click at [501, 262] on textarea at bounding box center [437, 256] width 313 height 52
paste textarea "Decision: Correctly Qualified. Reason: The client is seeking an SEO expert to r…"
type textarea "Decision: Correctly Qualified. Reason: The client is seeking an SEO expert to r…"
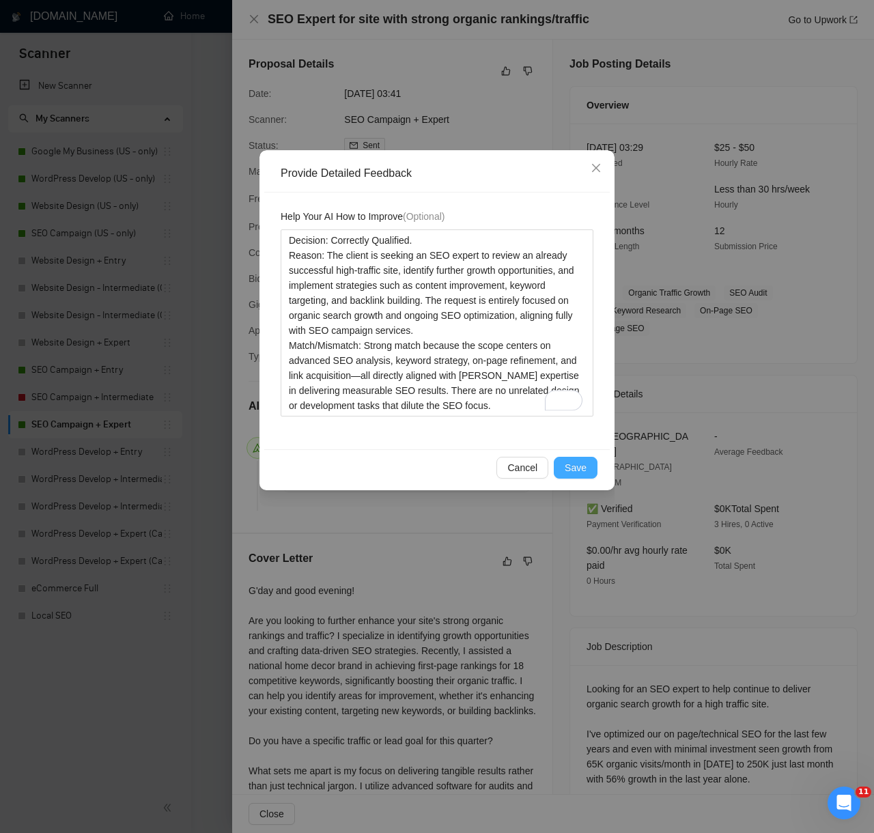
click at [572, 458] on button "Save" at bounding box center [576, 468] width 44 height 22
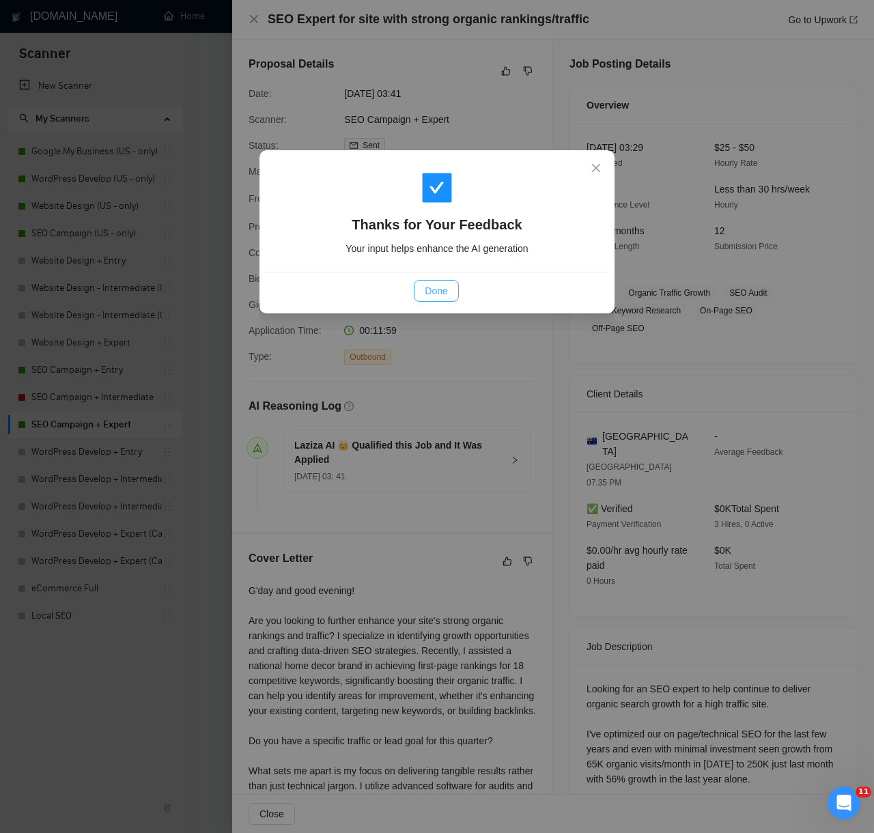
click at [435, 297] on button "Done" at bounding box center [436, 291] width 44 height 22
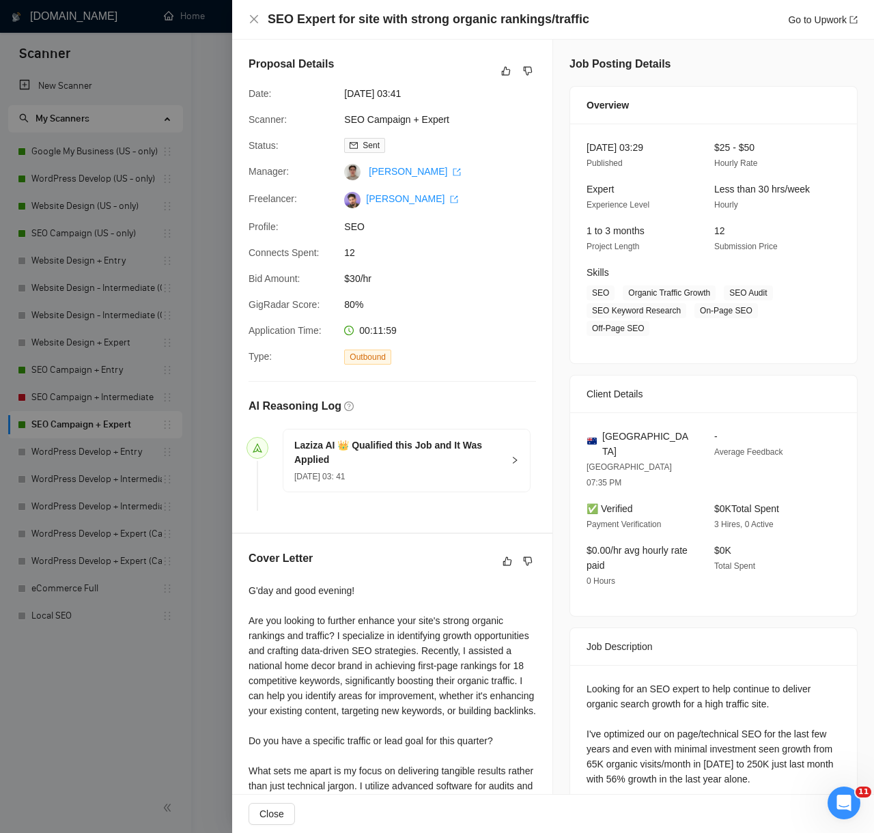
click at [127, 696] on div at bounding box center [437, 416] width 874 height 833
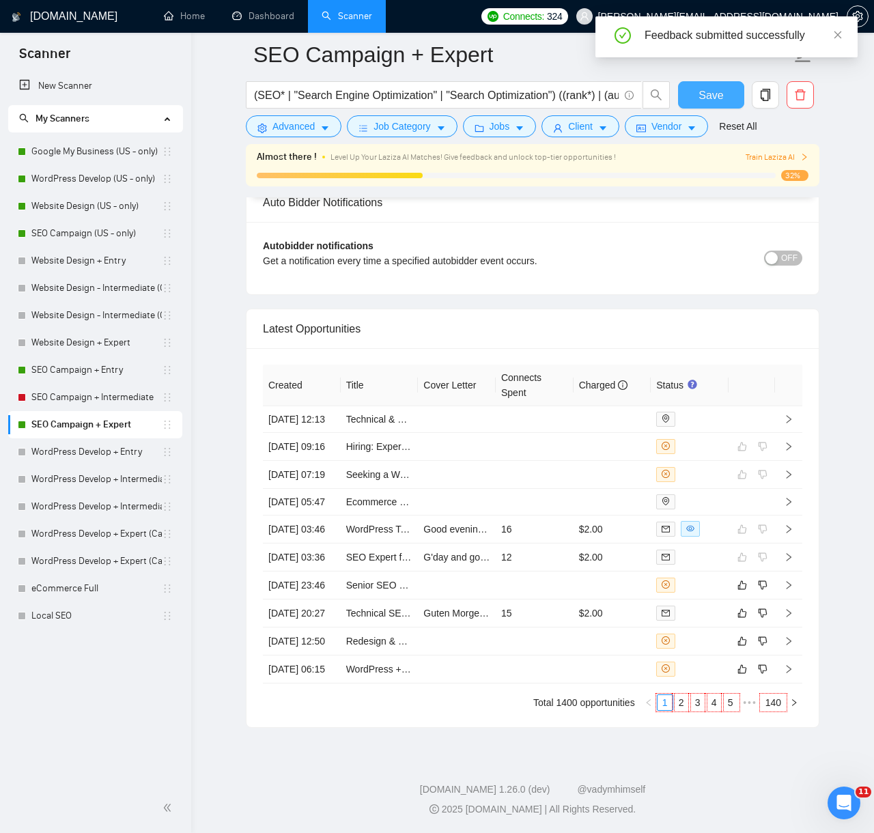
click at [708, 100] on span "Save" at bounding box center [711, 95] width 25 height 17
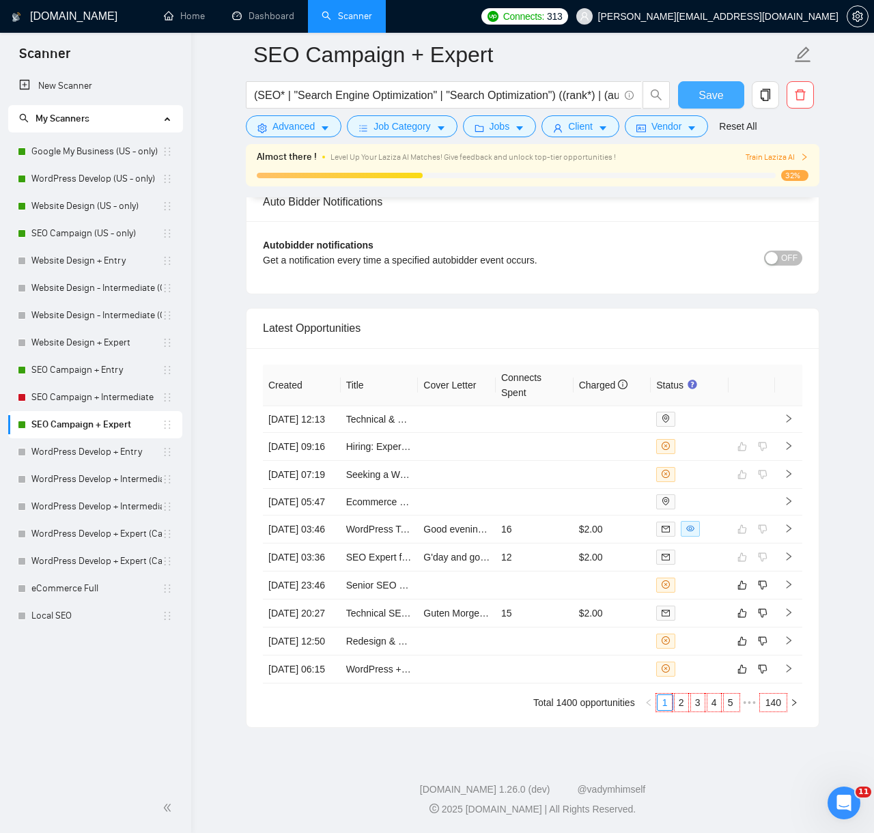
scroll to position [3256, 0]
